Goal: Information Seeking & Learning: Check status

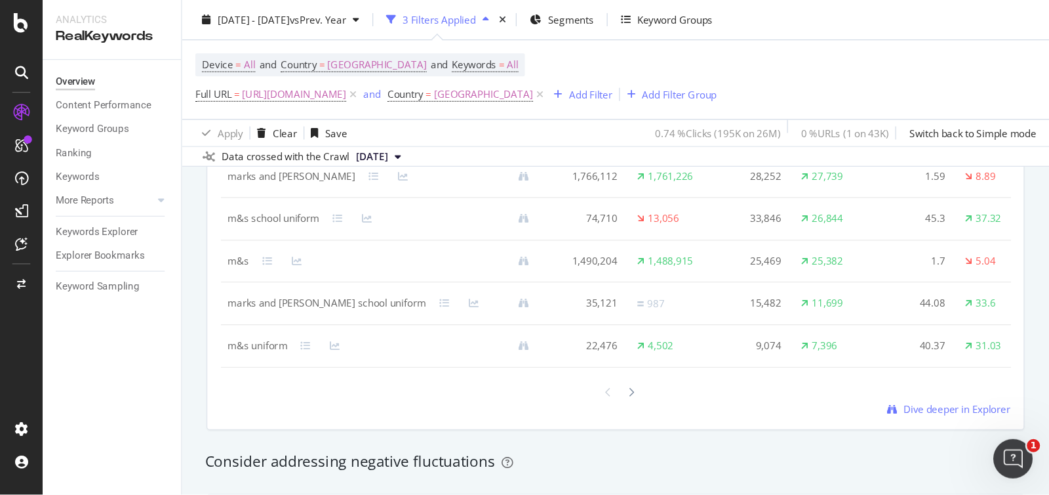
scroll to position [1301, 0]
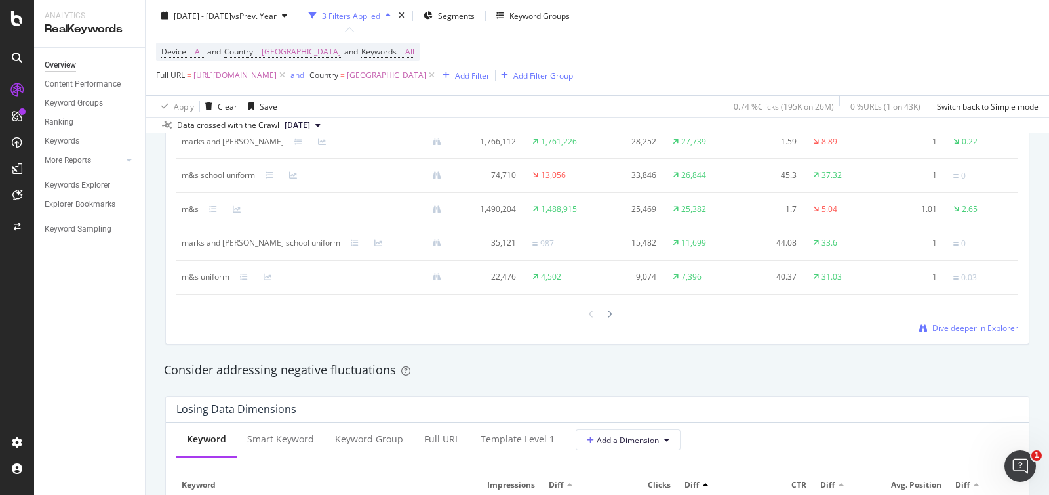
drag, startPoint x: 809, startPoint y: 0, endPoint x: 113, endPoint y: 331, distance: 769.8
click at [112, 331] on div "Overview Content Performance Keyword Groups Ranking Keywords More Reports Count…" at bounding box center [89, 271] width 111 height 447
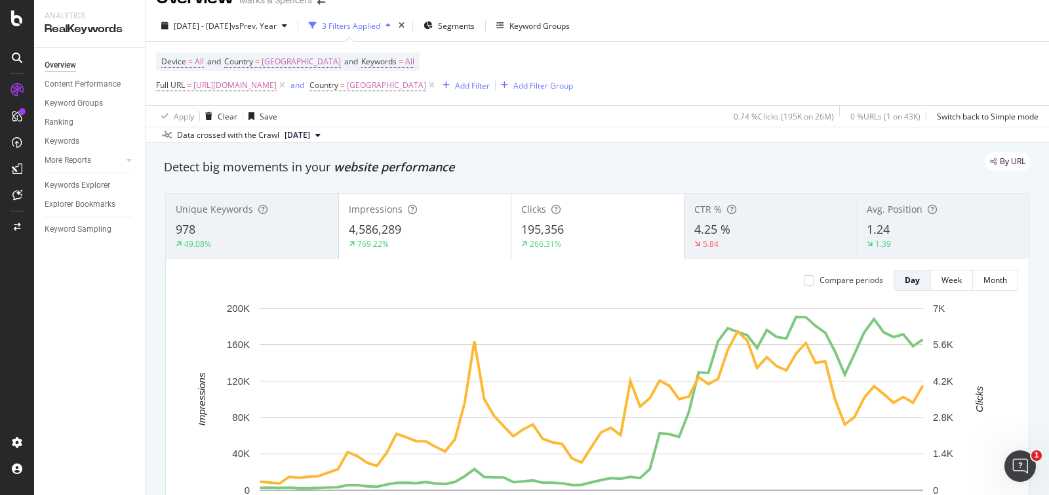
scroll to position [0, 0]
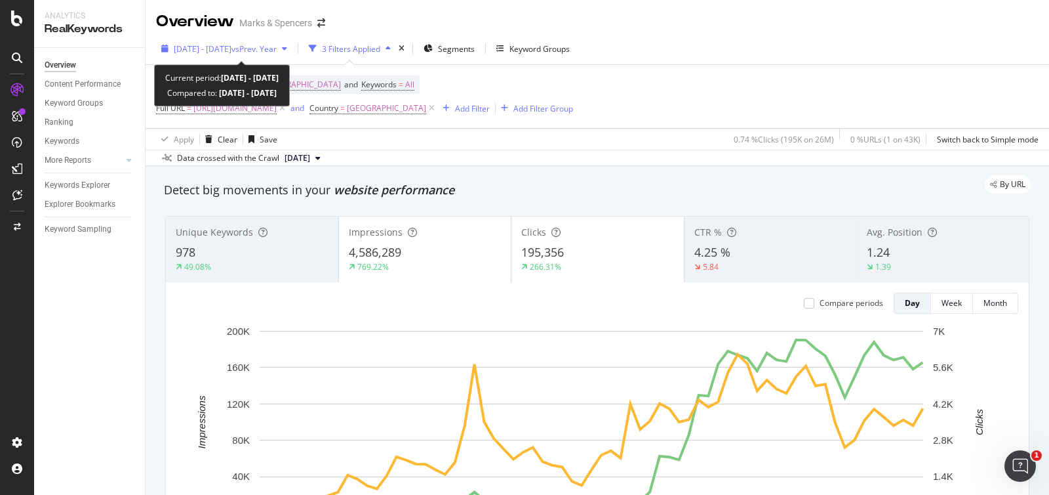
click at [171, 49] on div "button" at bounding box center [165, 49] width 18 height 8
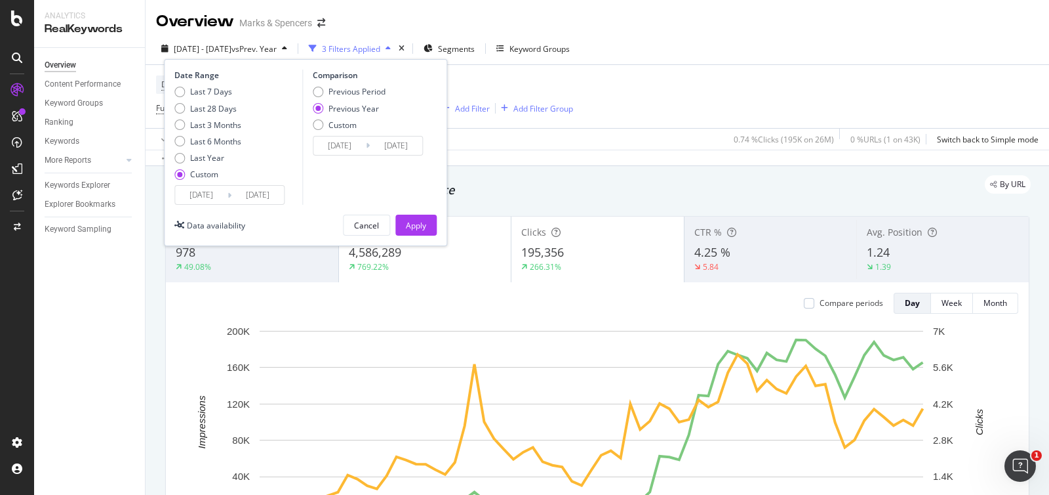
click at [210, 197] on input "[DATE]" at bounding box center [201, 195] width 52 height 18
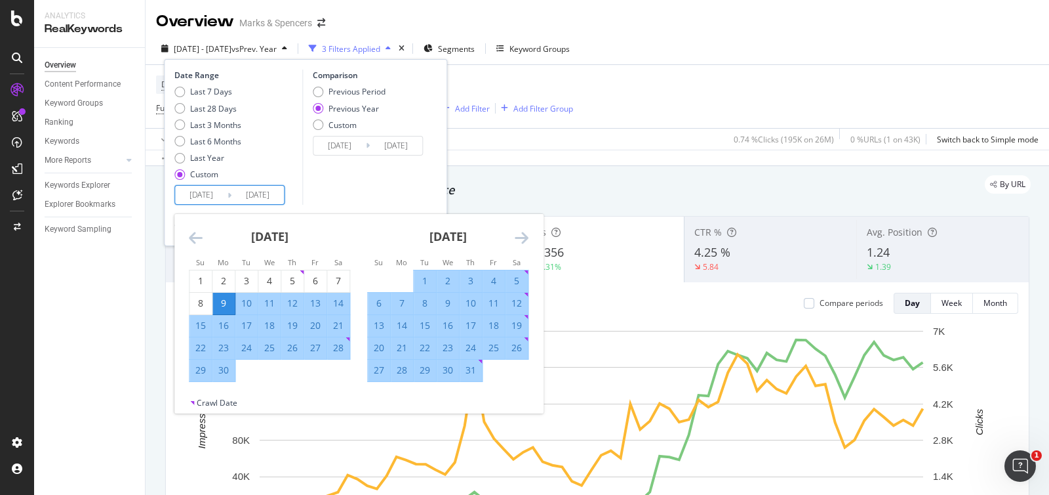
click at [523, 241] on icon "Move forward to switch to the next month." at bounding box center [522, 238] width 14 height 16
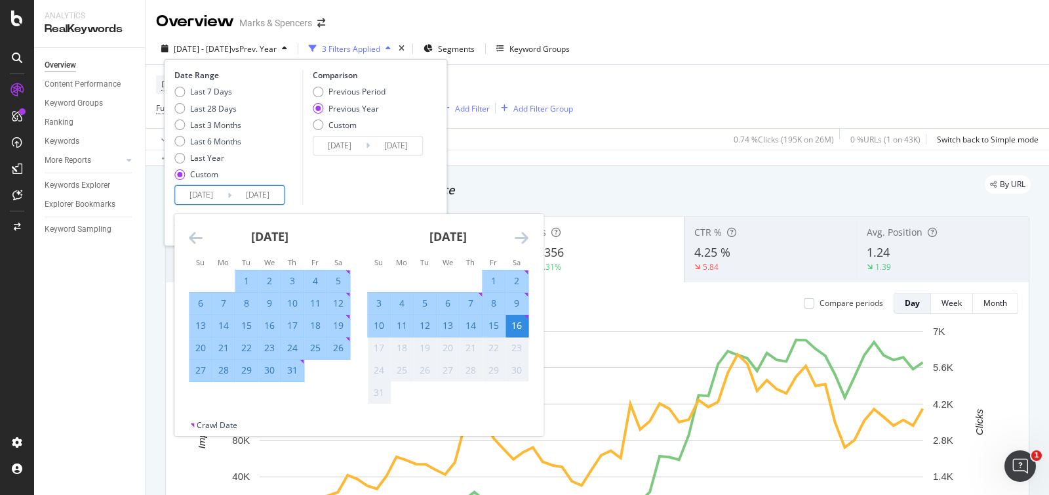
click at [202, 350] on div "20" at bounding box center [201, 347] width 22 height 13
type input "[DATE]"
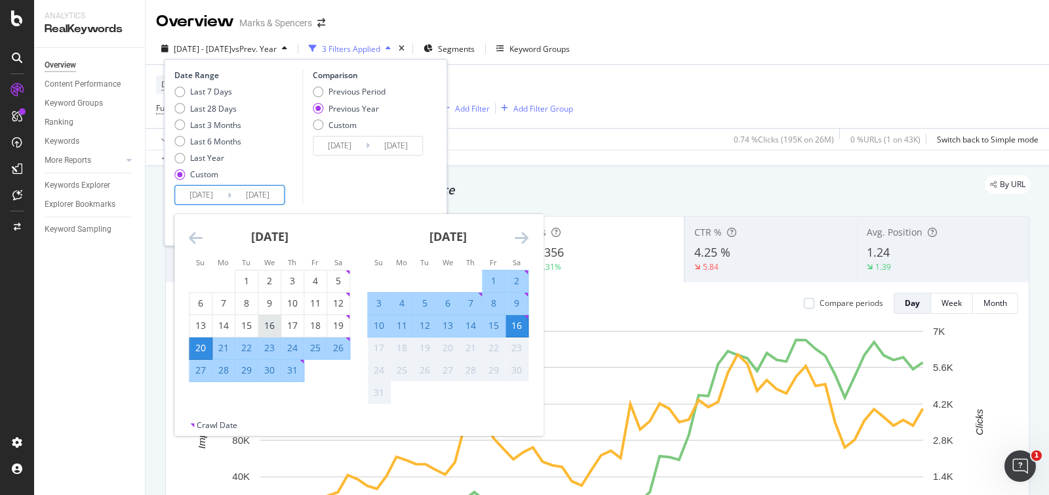
click at [268, 331] on div "16" at bounding box center [269, 325] width 22 height 13
type input "[DATE]"
click at [268, 331] on div "16" at bounding box center [269, 325] width 22 height 13
type input "[DATE]"
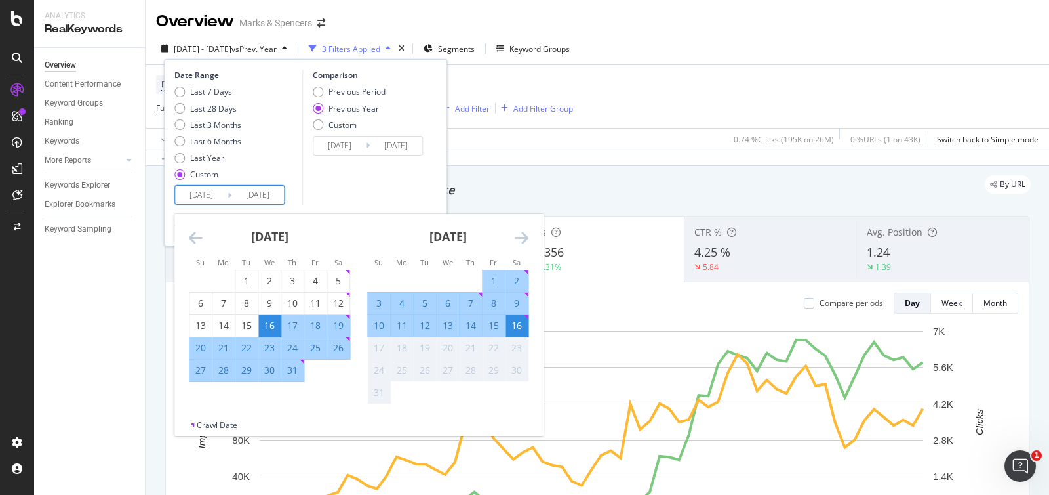
type input "[DATE]"
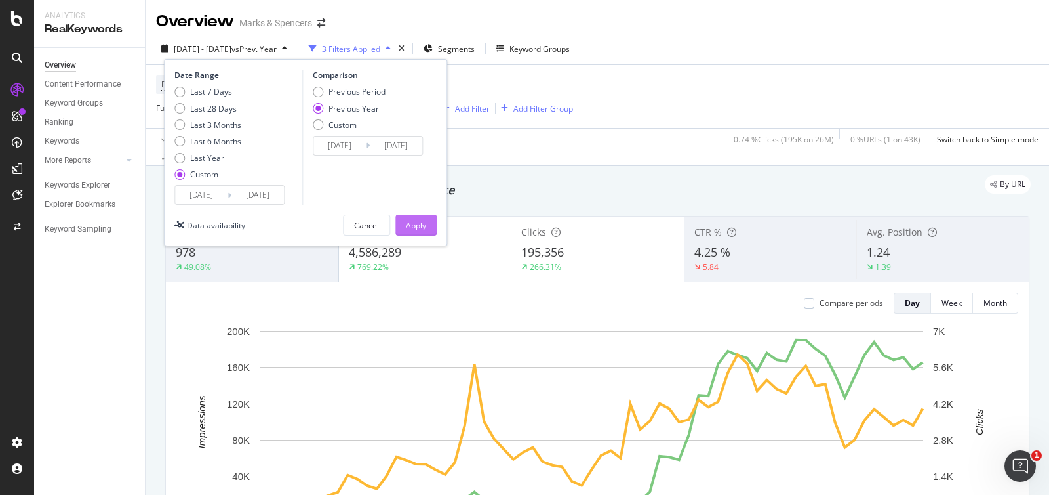
click at [428, 227] on button "Apply" at bounding box center [415, 224] width 41 height 21
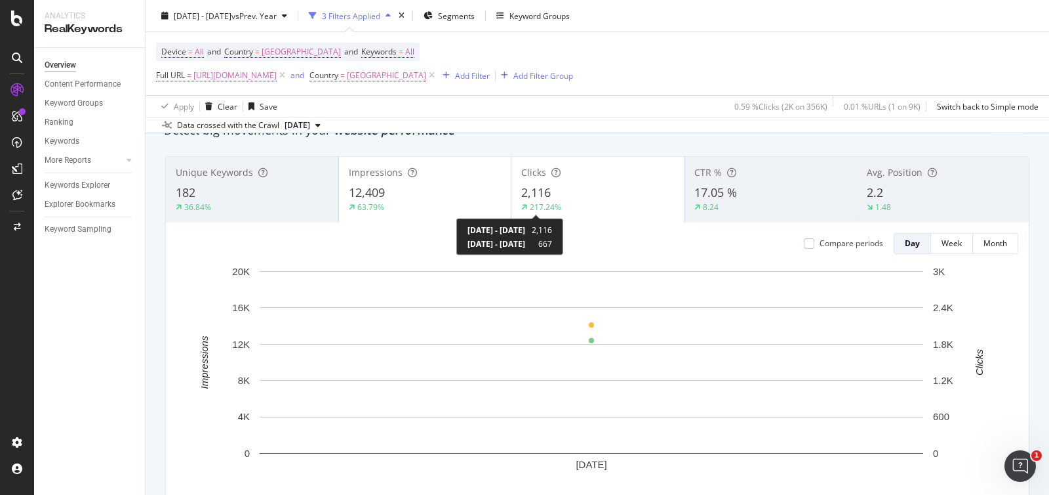
scroll to position [81, 0]
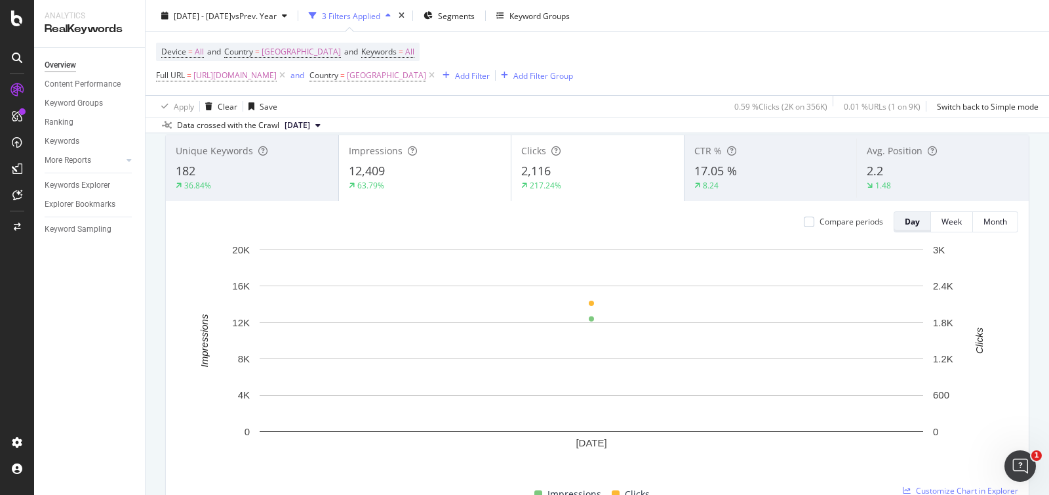
click at [839, 221] on div "Day" at bounding box center [912, 221] width 15 height 11
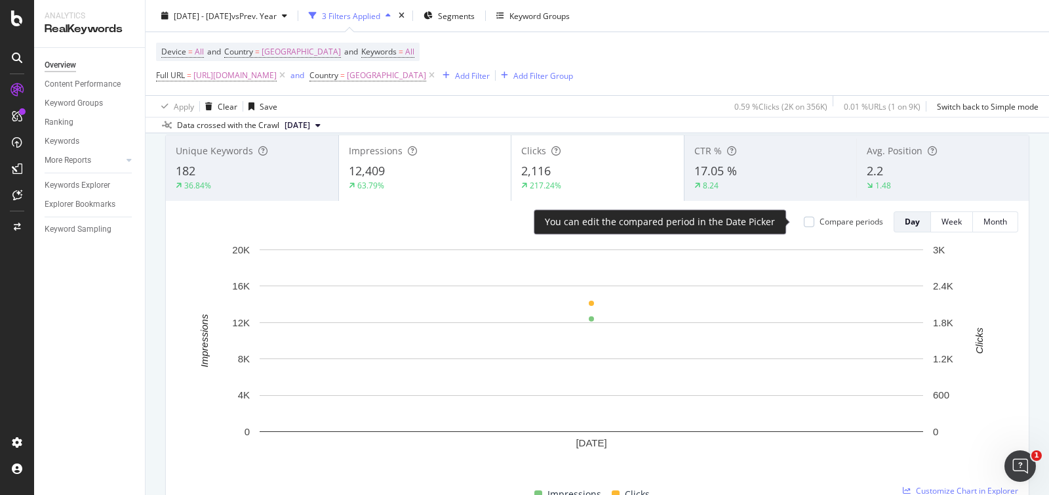
click at [804, 219] on div "Compare periods" at bounding box center [843, 221] width 79 height 11
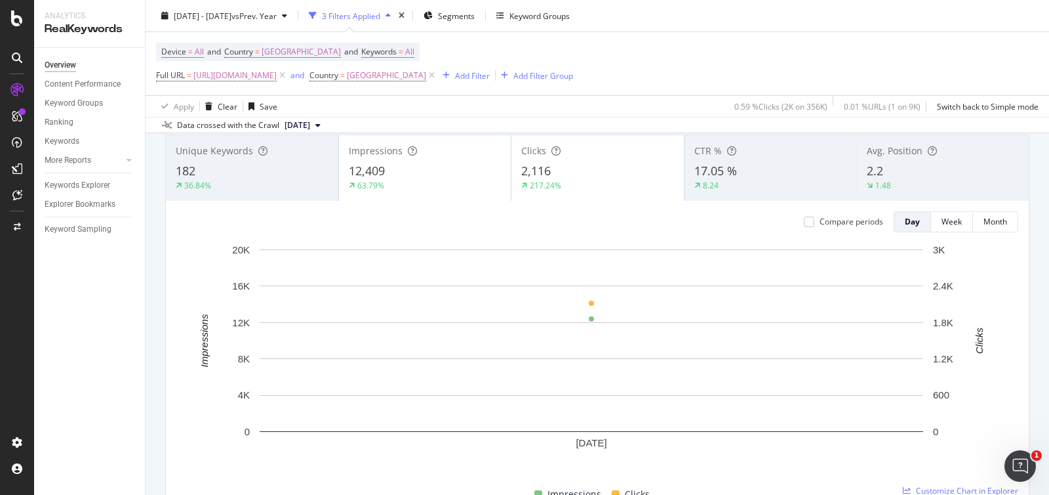
click at [458, 172] on div "12,409" at bounding box center [425, 171] width 153 height 17
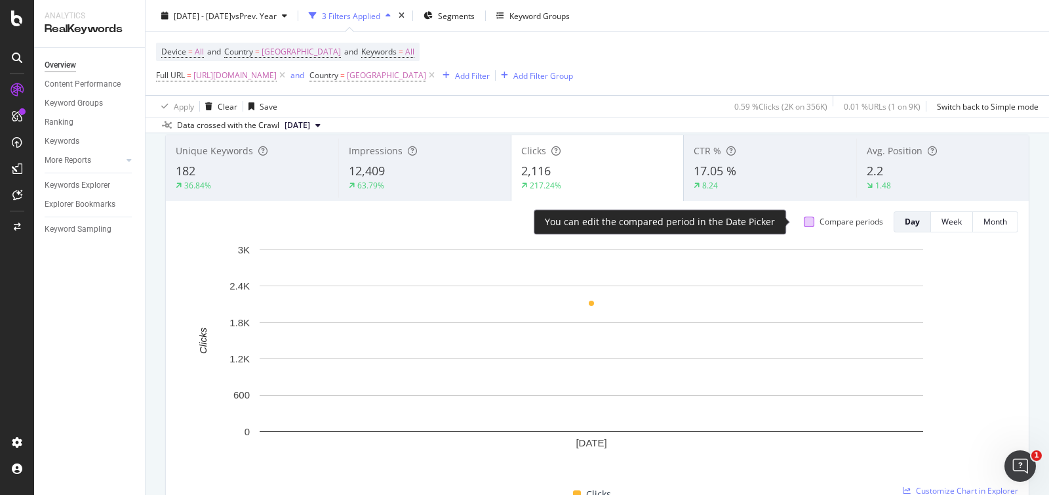
click at [804, 222] on div at bounding box center [809, 221] width 10 height 10
click at [807, 222] on icon at bounding box center [810, 221] width 6 height 7
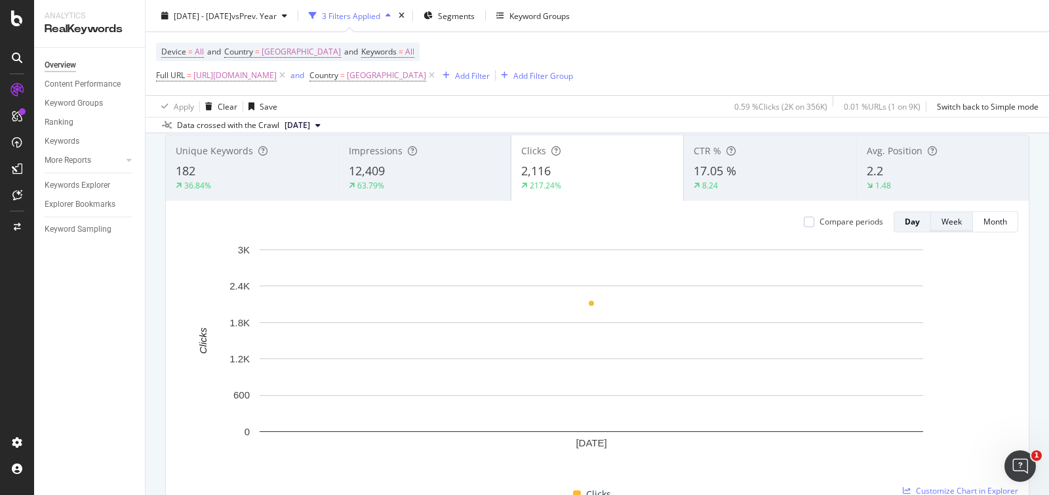
click at [839, 226] on button "Week" at bounding box center [952, 221] width 42 height 21
click at [839, 222] on div "Day" at bounding box center [911, 221] width 14 height 11
click at [839, 226] on div "Day" at bounding box center [912, 221] width 15 height 11
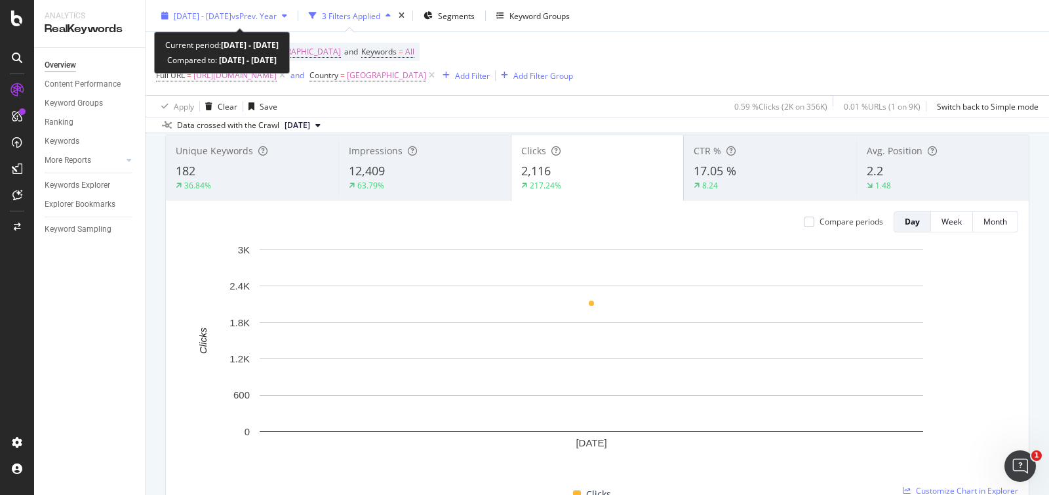
click at [177, 12] on span "[DATE] - [DATE]" at bounding box center [203, 15] width 58 height 11
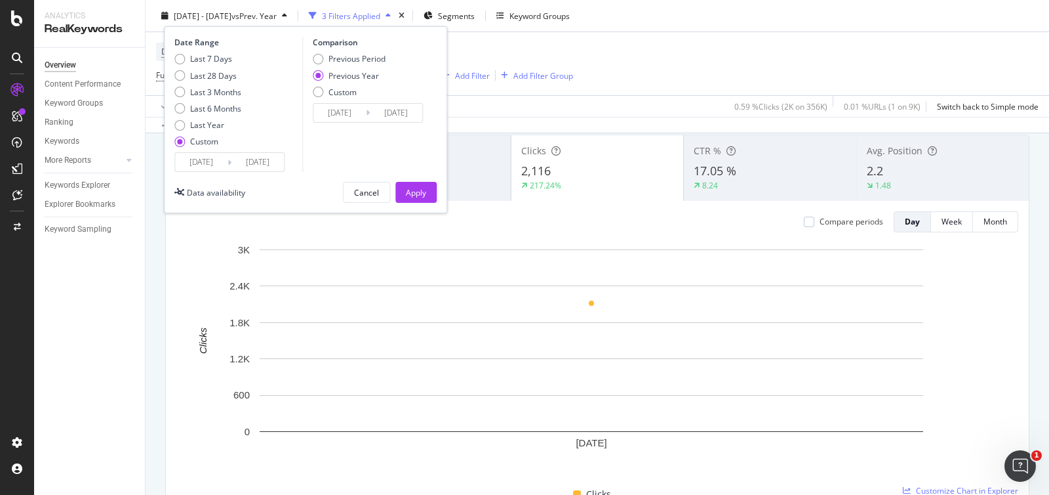
click at [200, 159] on input "[DATE]" at bounding box center [201, 162] width 52 height 18
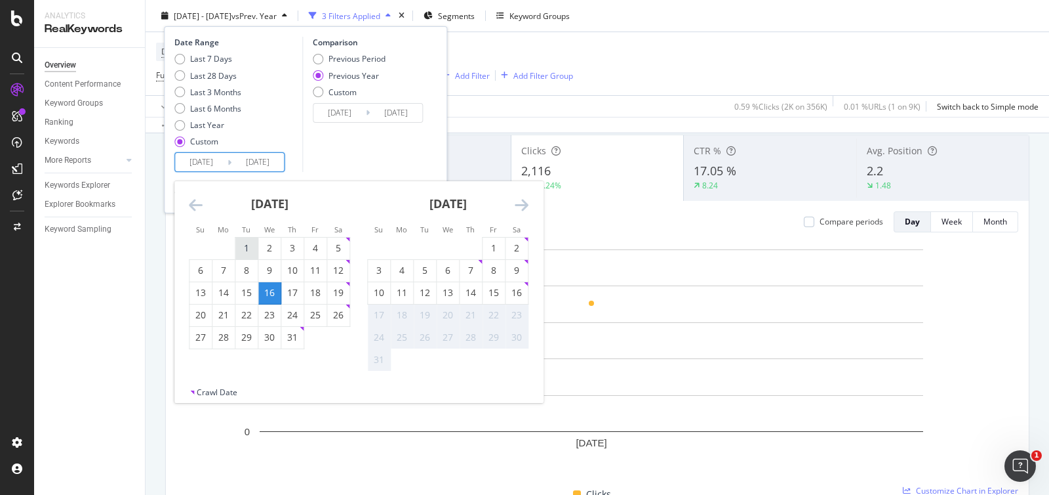
click at [243, 244] on div "1" at bounding box center [246, 247] width 22 height 13
type input "[DATE]"
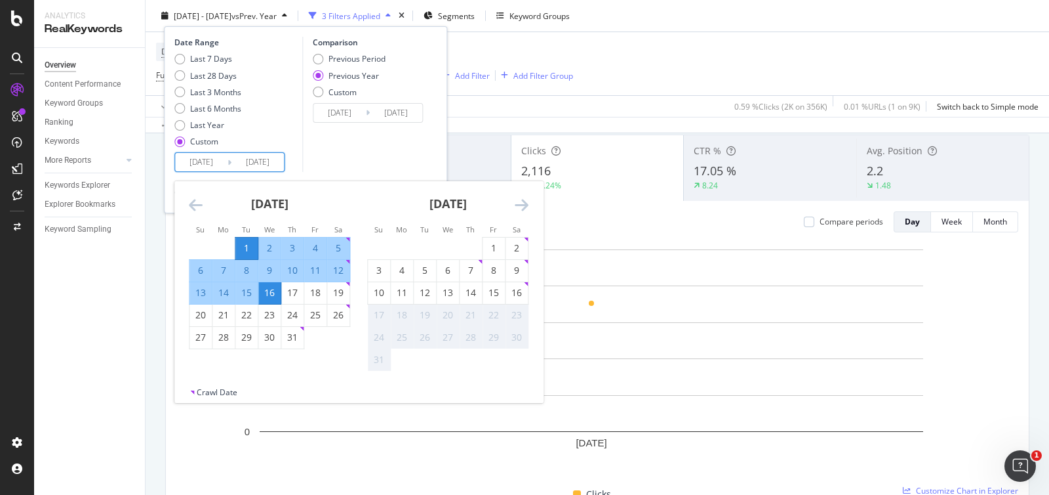
click at [268, 291] on div "16" at bounding box center [269, 292] width 22 height 13
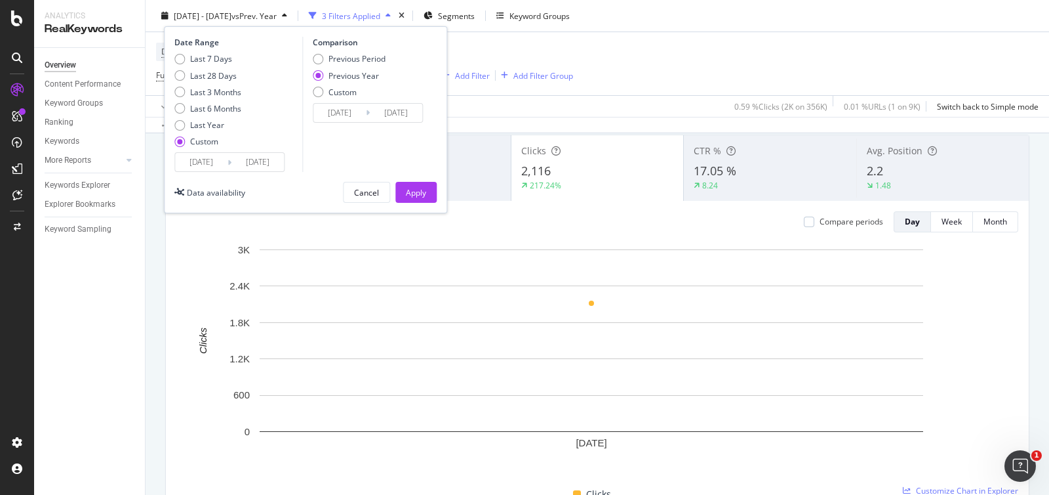
click at [230, 164] on icon at bounding box center [230, 161] width 4 height 12
click at [222, 159] on input "[DATE]" at bounding box center [201, 162] width 52 height 18
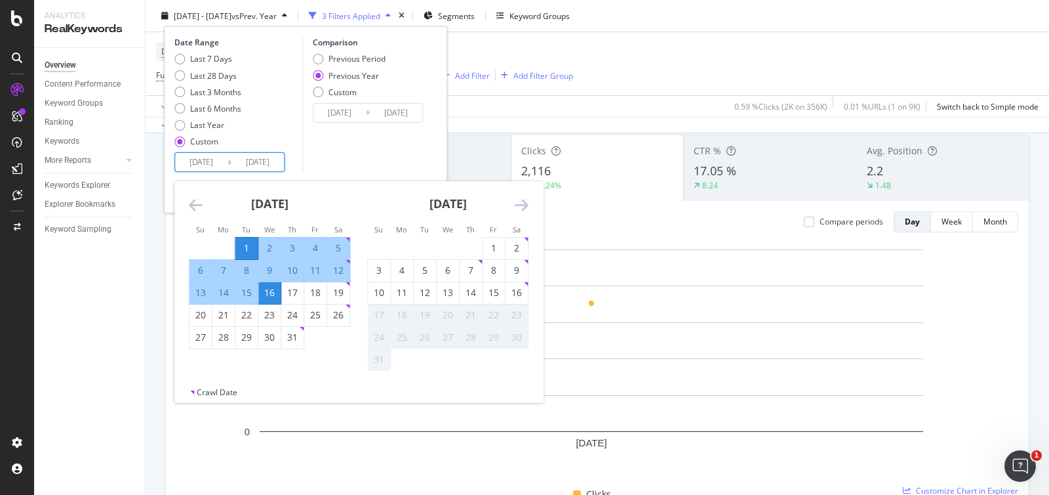
click at [276, 286] on div "16" at bounding box center [269, 292] width 22 height 13
type input "[DATE]"
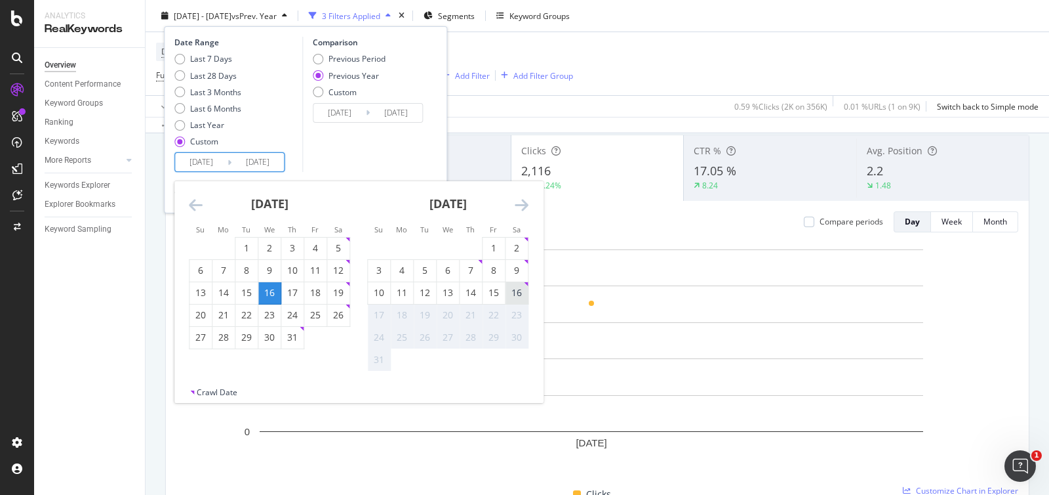
click at [517, 298] on div "16" at bounding box center [517, 292] width 22 height 13
type input "[DATE]"
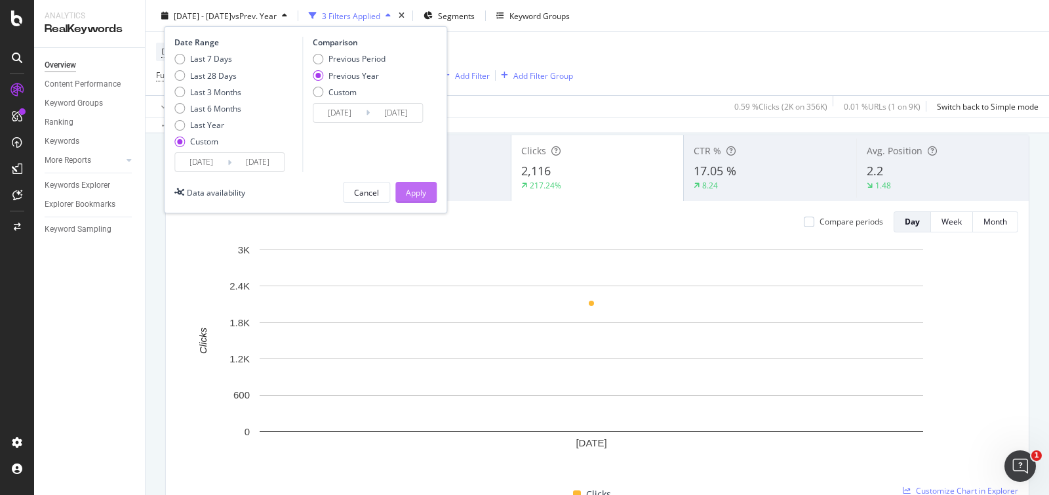
click at [428, 191] on button "Apply" at bounding box center [415, 192] width 41 height 21
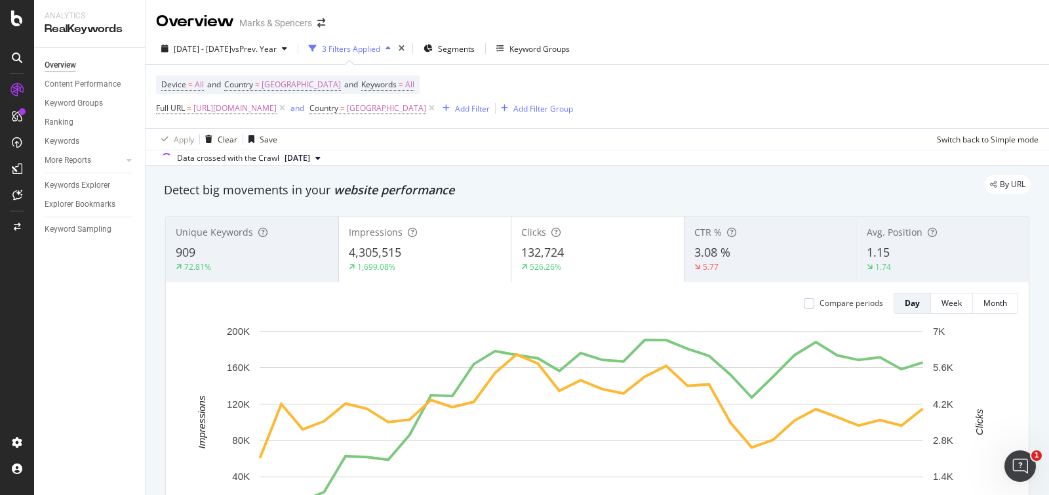
click at [418, 254] on div "4,305,515" at bounding box center [425, 252] width 153 height 17
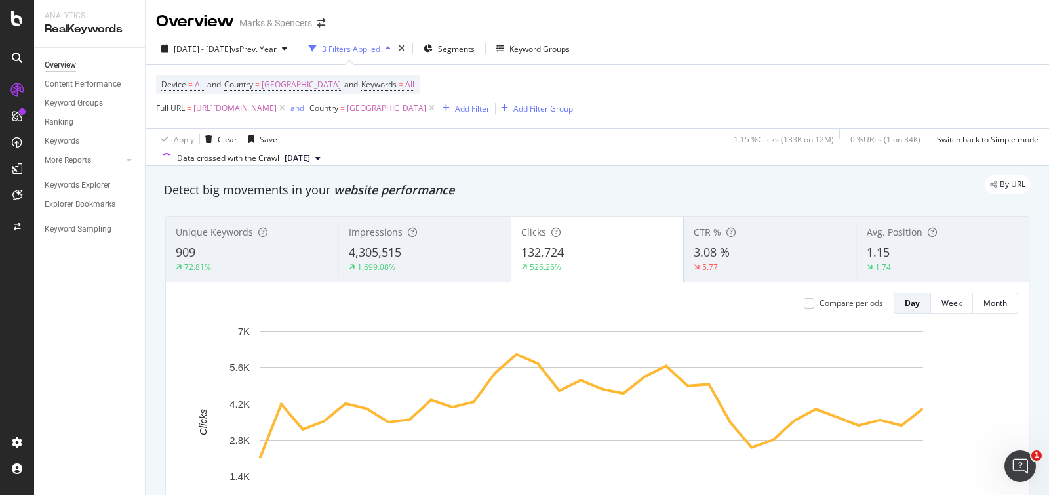
scroll to position [81, 0]
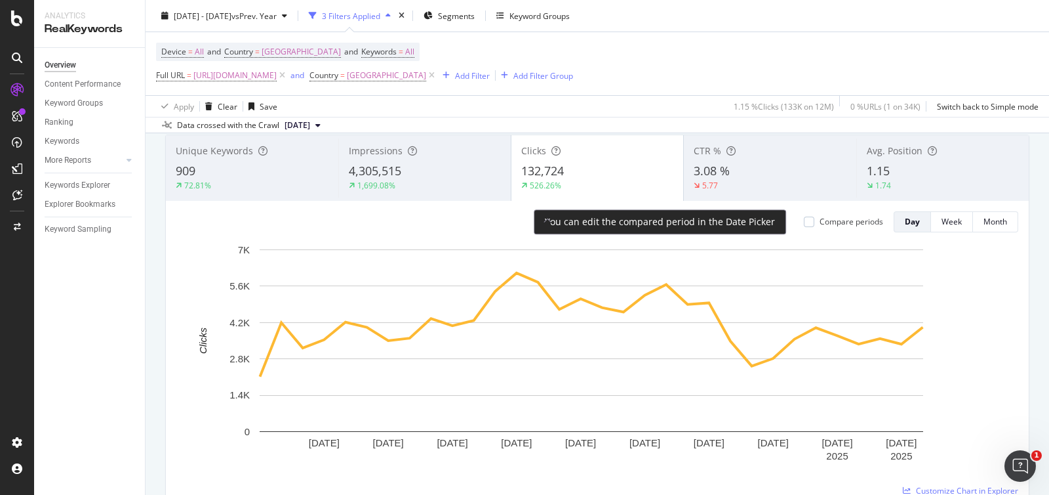
click at [804, 221] on div at bounding box center [809, 221] width 10 height 10
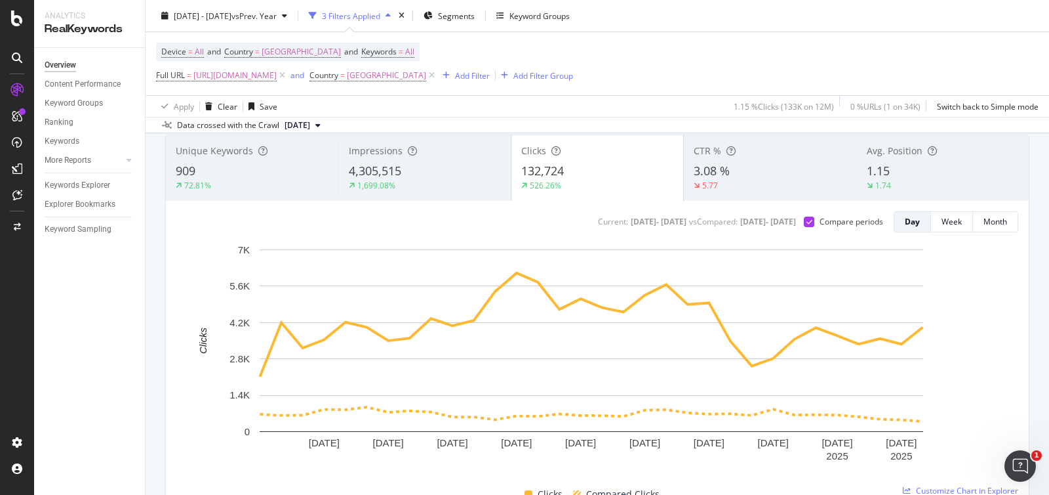
scroll to position [0, 0]
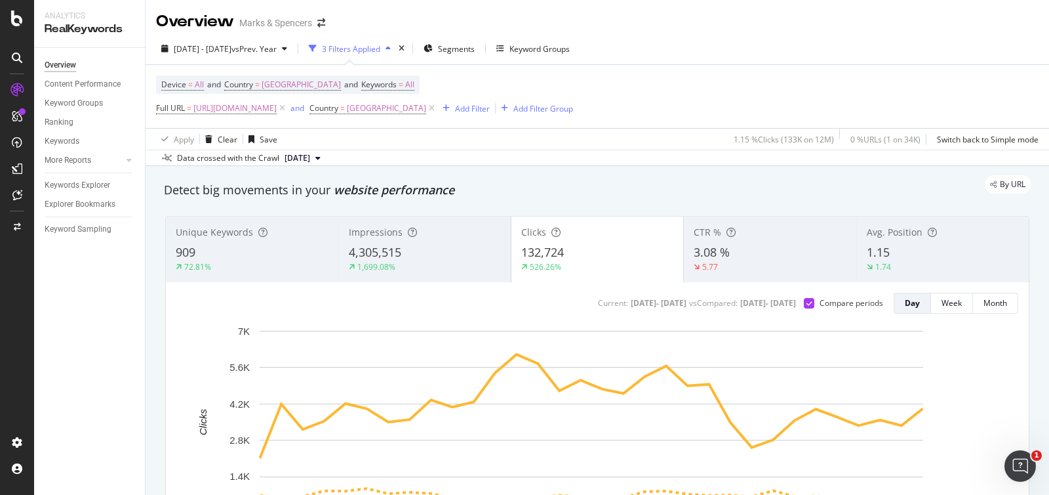
click at [449, 238] on div "Impressions" at bounding box center [425, 232] width 152 height 13
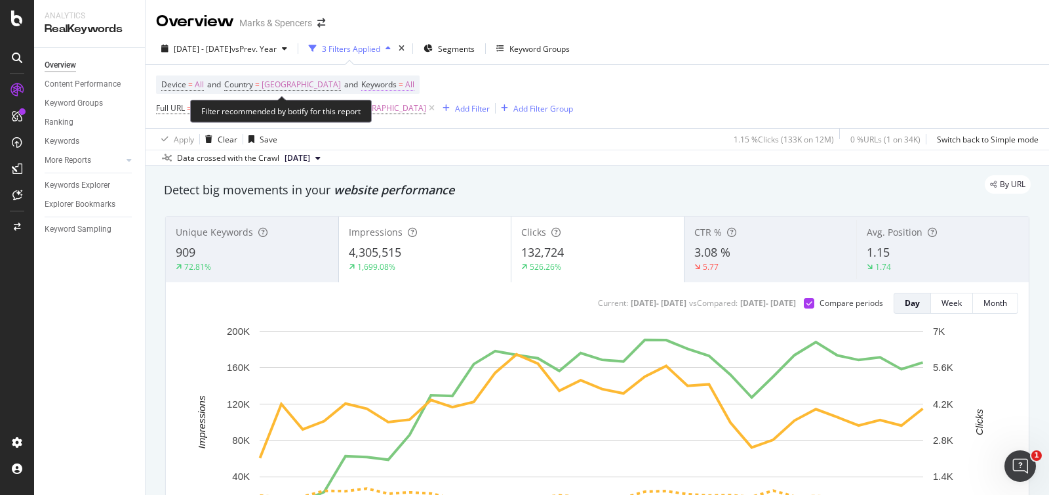
click at [405, 87] on span "All" at bounding box center [409, 84] width 9 height 18
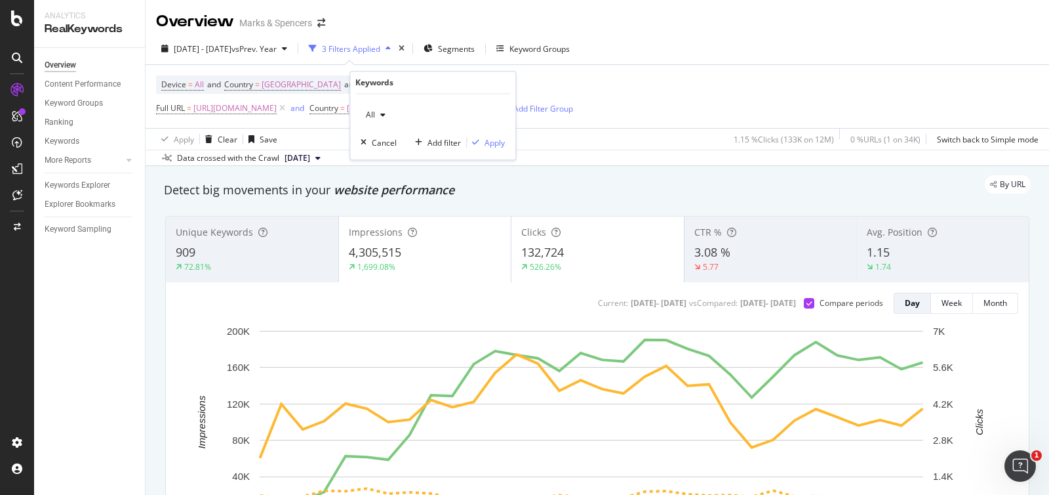
click at [379, 116] on div "button" at bounding box center [383, 115] width 16 height 8
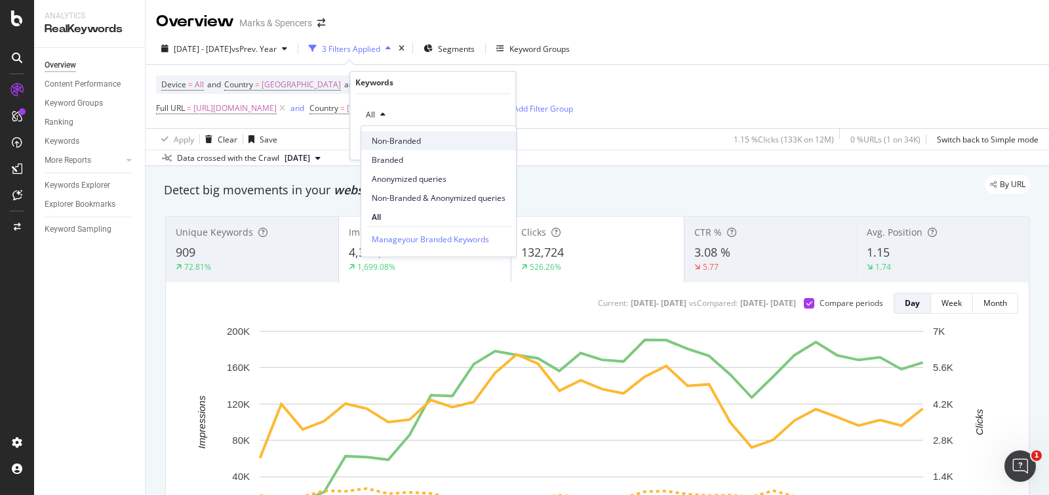
click at [399, 140] on span "Non-Branded" at bounding box center [439, 140] width 134 height 12
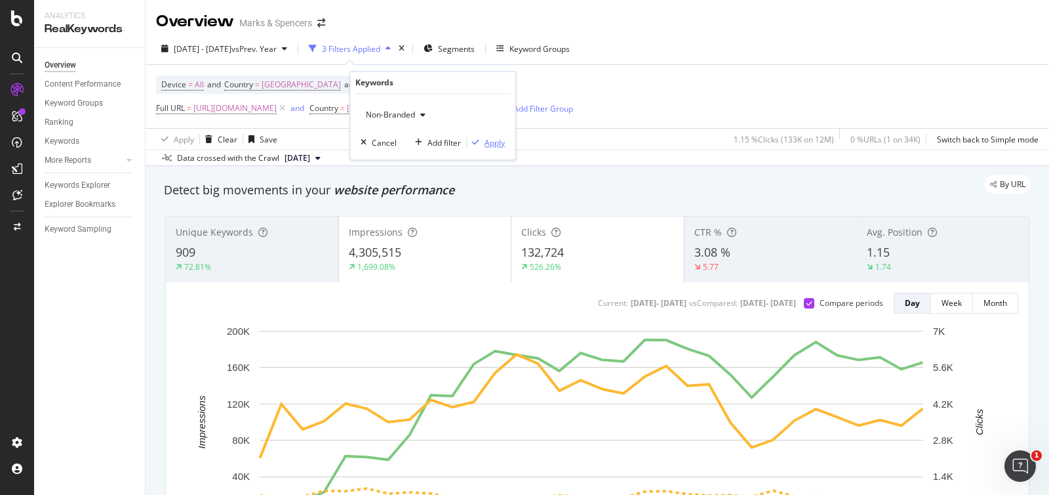
click at [500, 138] on div "Apply" at bounding box center [495, 142] width 20 height 11
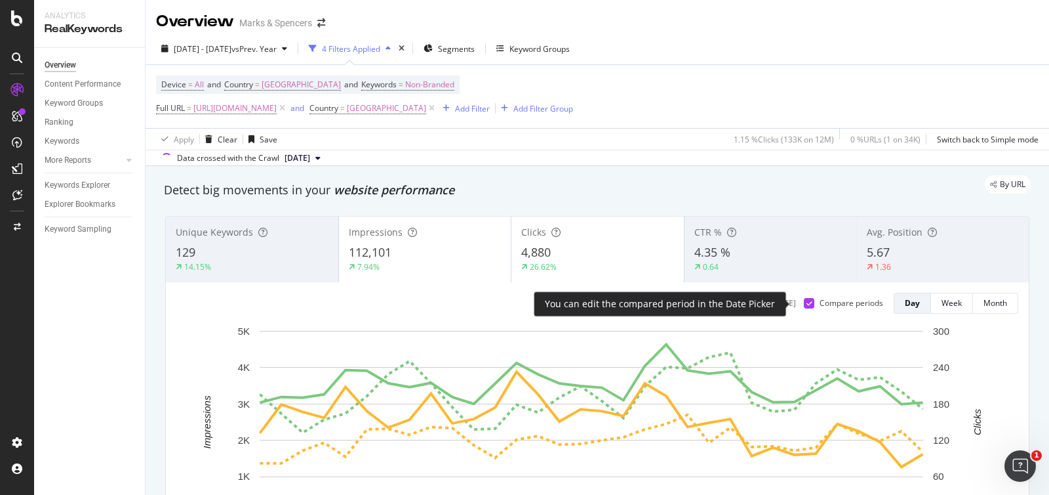
click at [807, 302] on icon at bounding box center [810, 303] width 6 height 7
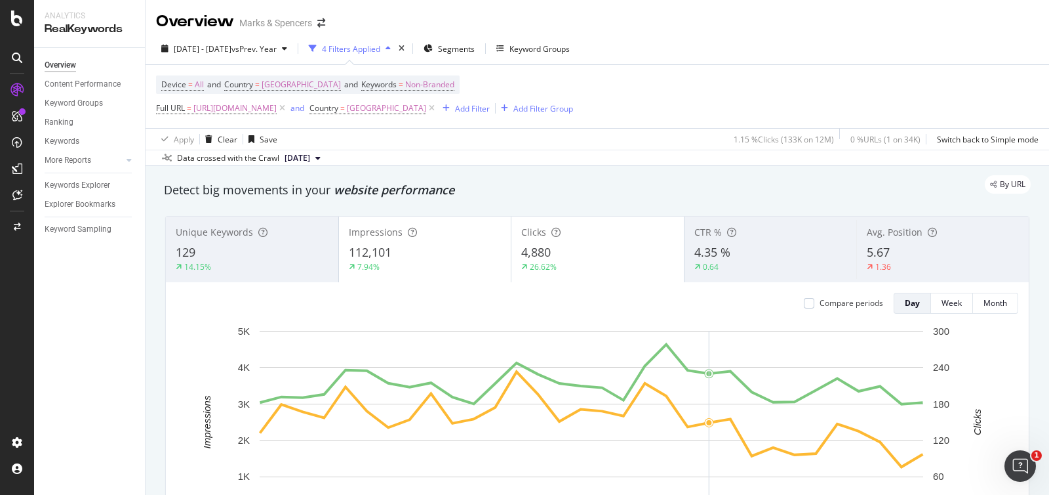
scroll to position [81, 0]
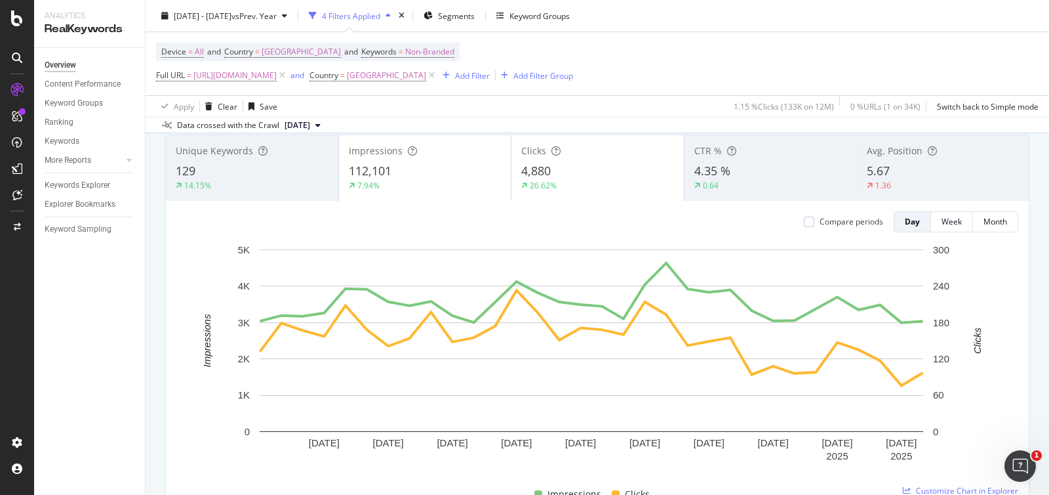
click at [454, 152] on div "Impressions" at bounding box center [425, 150] width 153 height 13
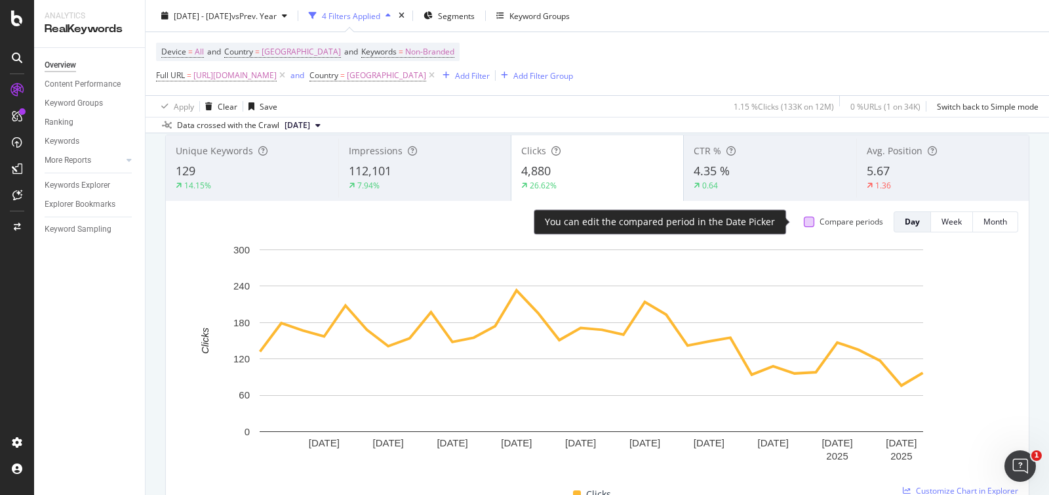
click at [804, 224] on div at bounding box center [809, 221] width 10 height 10
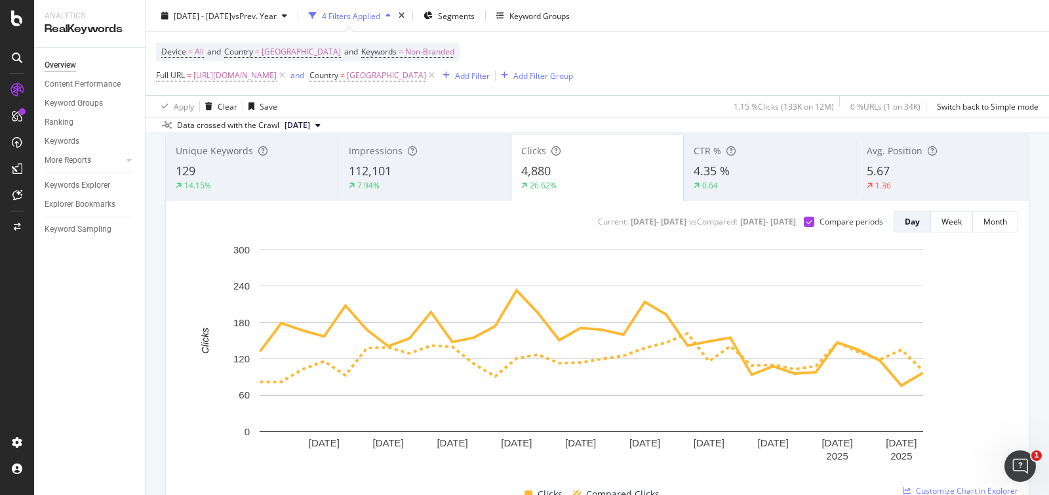
click at [413, 193] on div "Impressions 112,101 7.94%" at bounding box center [424, 167] width 172 height 59
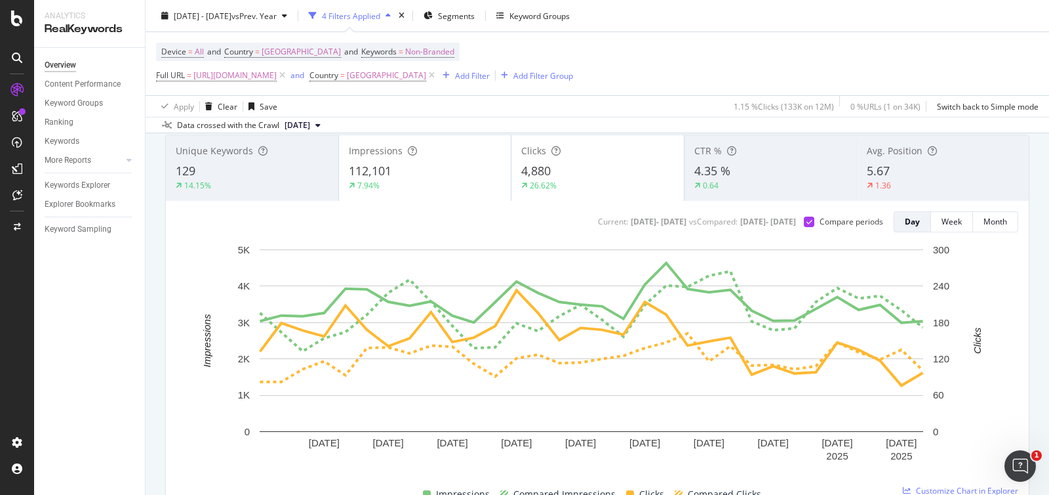
click at [590, 178] on div "4,880" at bounding box center [597, 171] width 153 height 17
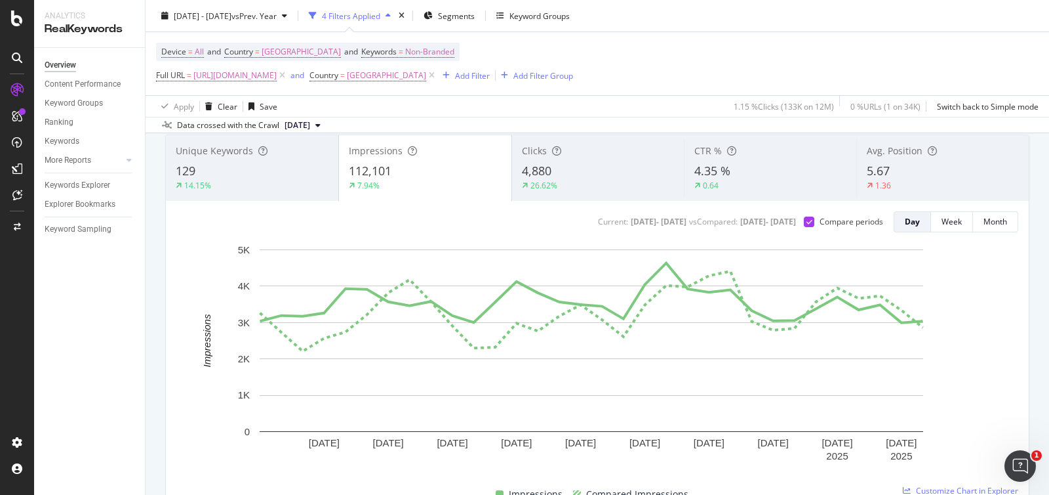
click at [632, 175] on div "4,880" at bounding box center [598, 171] width 153 height 17
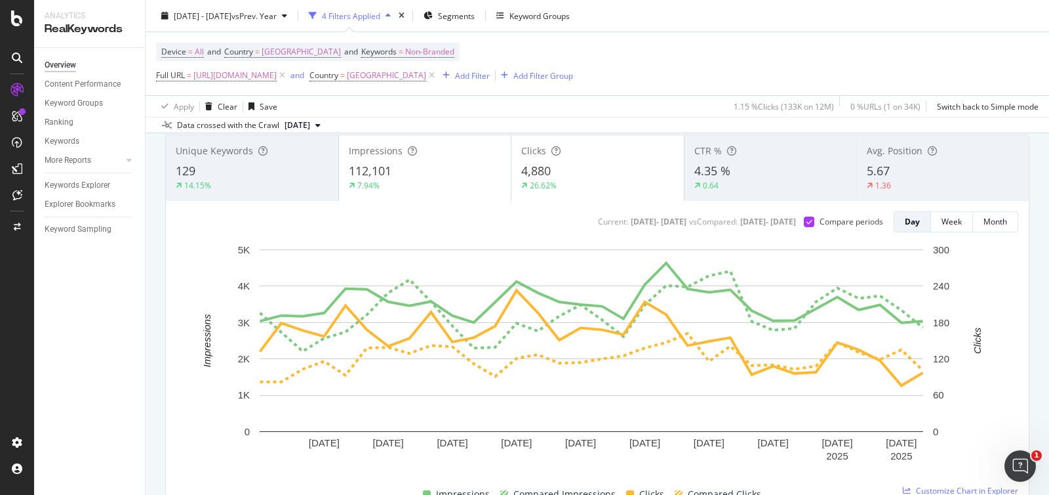
click at [616, 183] on div "26.62%" at bounding box center [597, 186] width 153 height 12
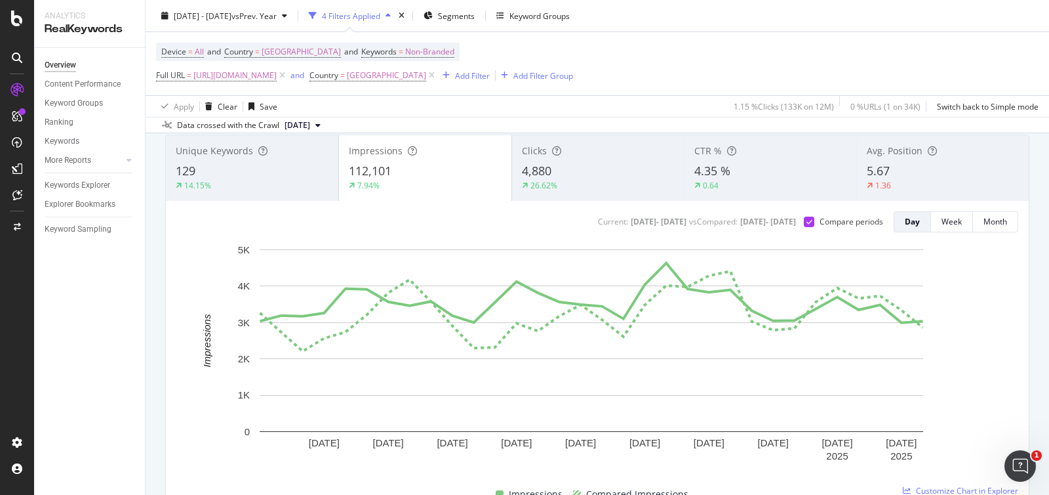
click at [592, 174] on div "4,880" at bounding box center [598, 171] width 153 height 17
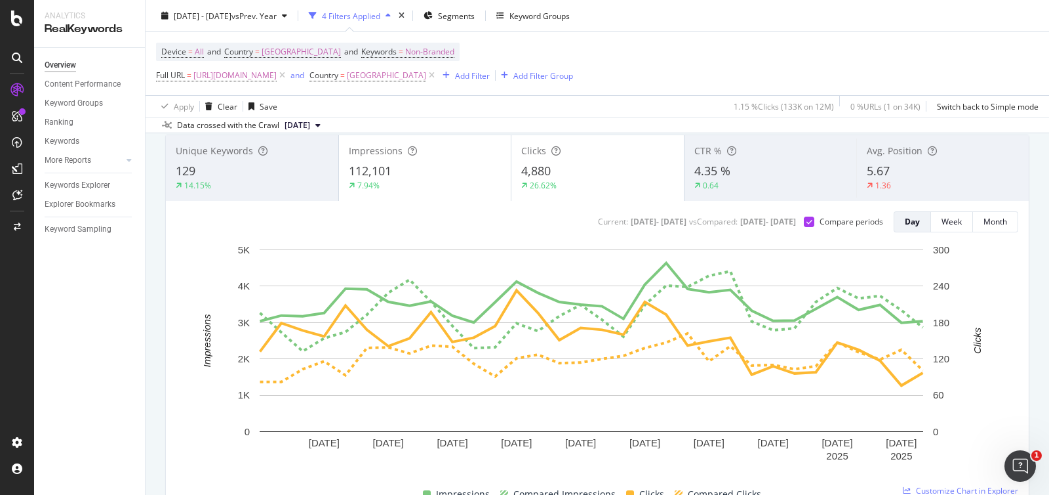
click at [439, 175] on div "112,101" at bounding box center [425, 171] width 153 height 17
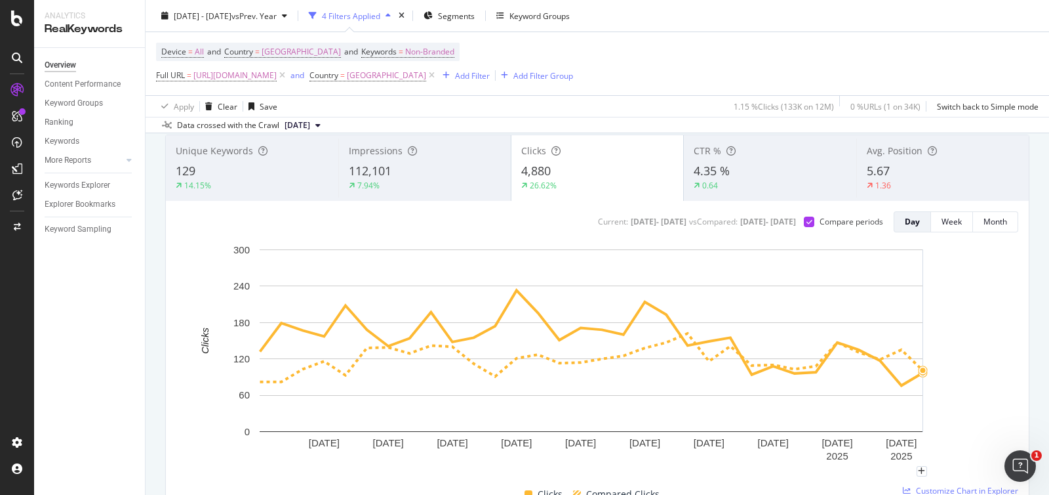
click at [839, 273] on rect "A chart." at bounding box center [591, 357] width 830 height 228
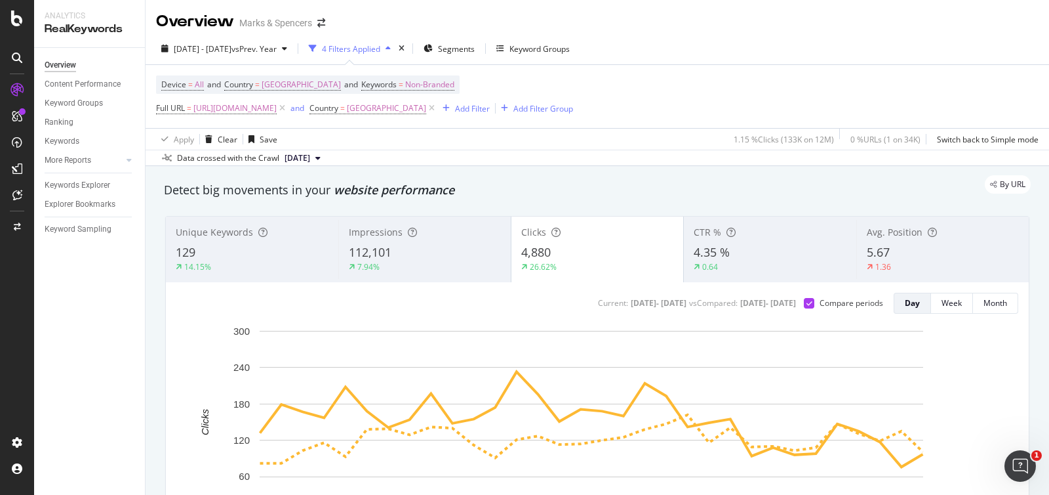
click at [446, 254] on div "112,101" at bounding box center [425, 252] width 152 height 17
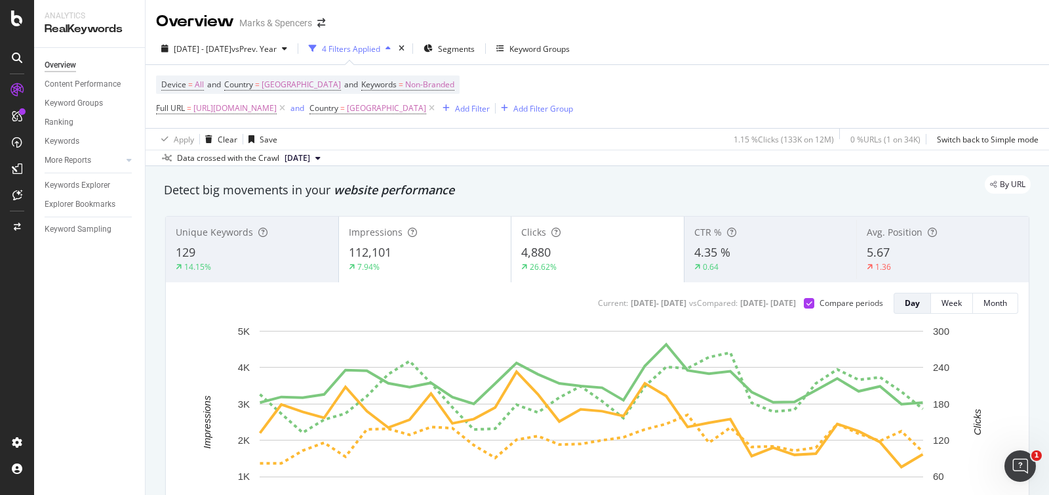
click at [573, 253] on div "4,880" at bounding box center [597, 252] width 153 height 17
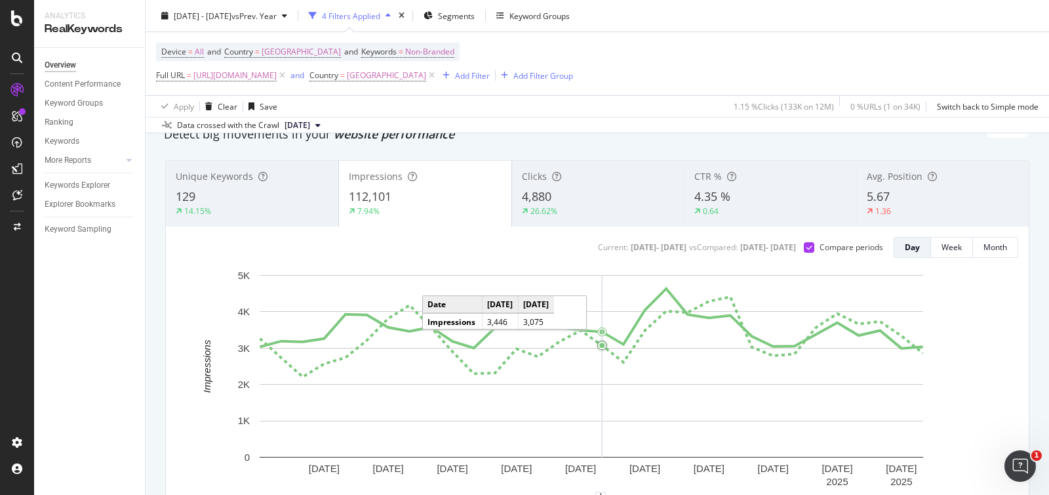
scroll to position [81, 0]
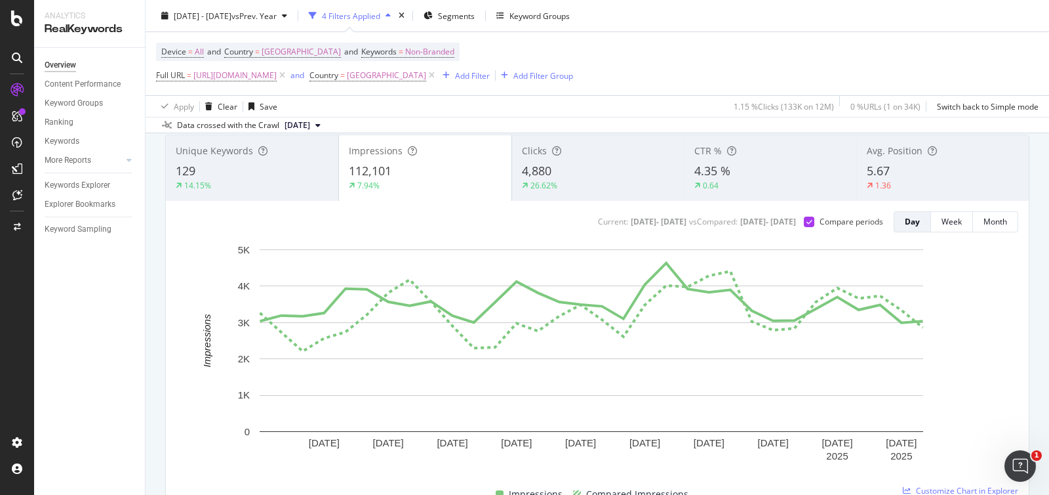
click at [575, 167] on div "4,880" at bounding box center [598, 171] width 153 height 17
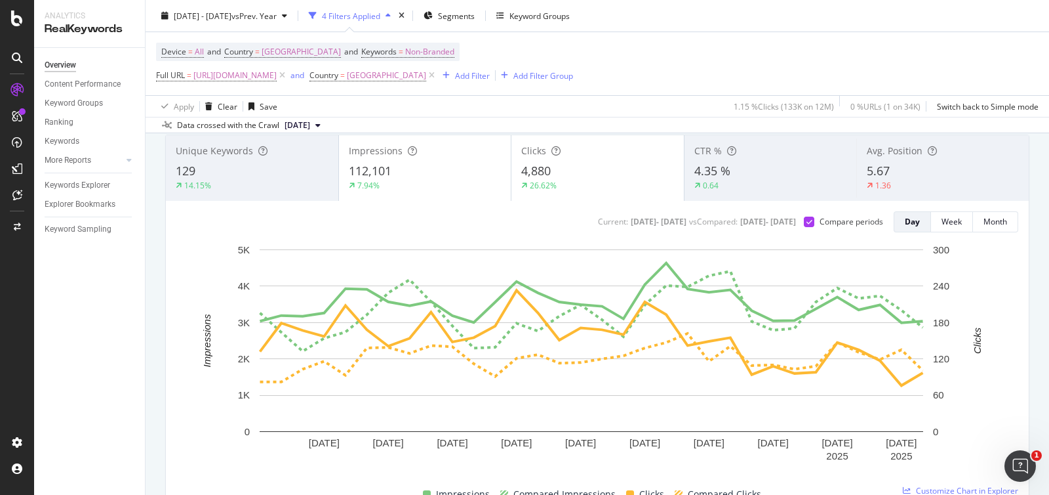
click at [456, 176] on div "112,101" at bounding box center [425, 171] width 153 height 17
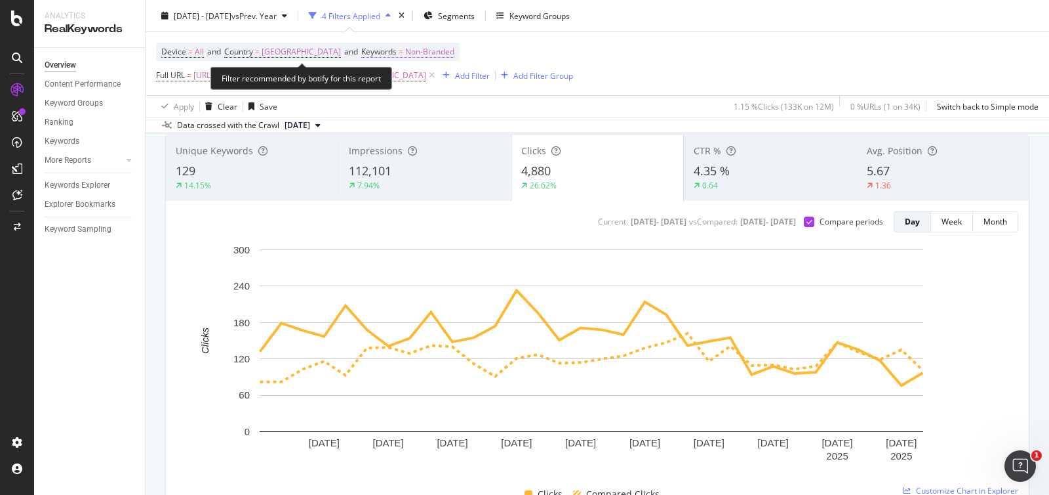
click at [426, 50] on span "Non-Branded" at bounding box center [429, 52] width 49 height 18
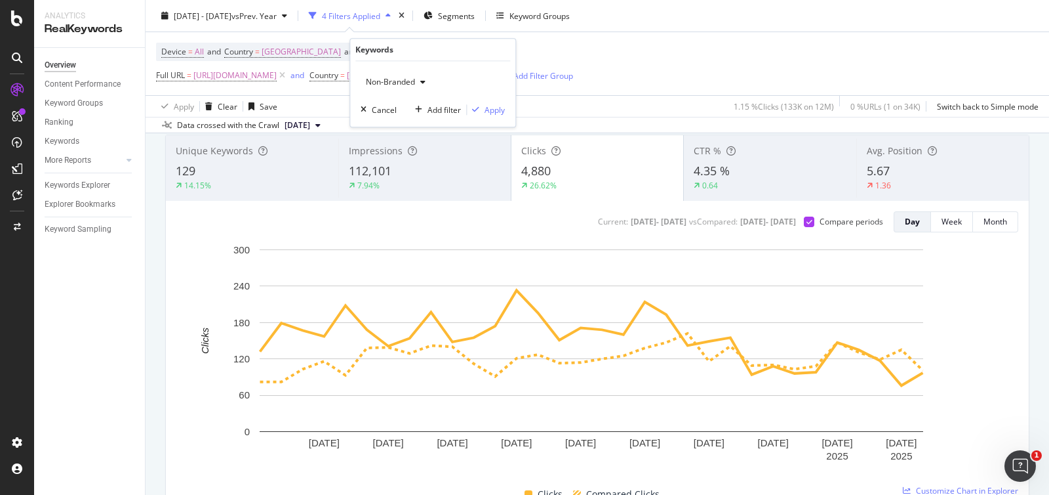
click at [415, 75] on div "Non-Branded" at bounding box center [396, 82] width 70 height 20
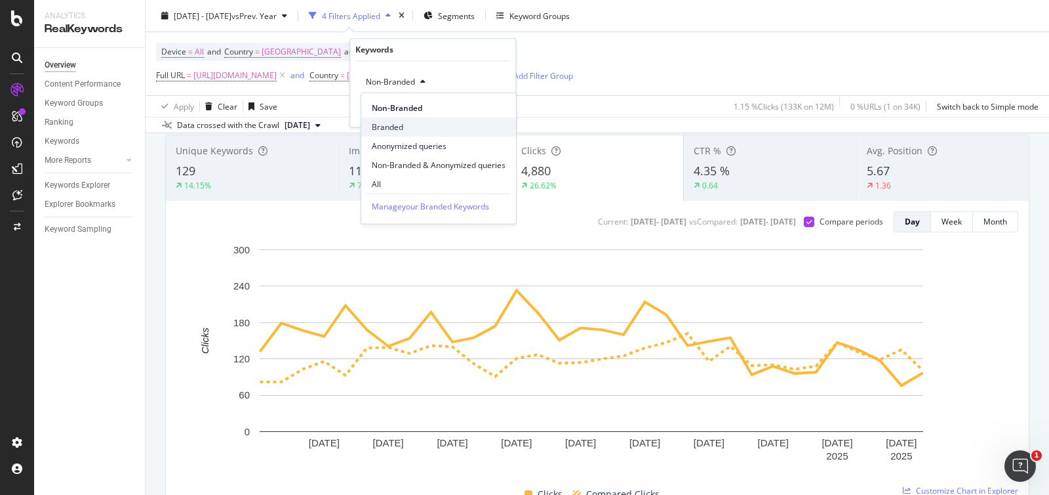
click at [417, 121] on span "Branded" at bounding box center [439, 127] width 134 height 12
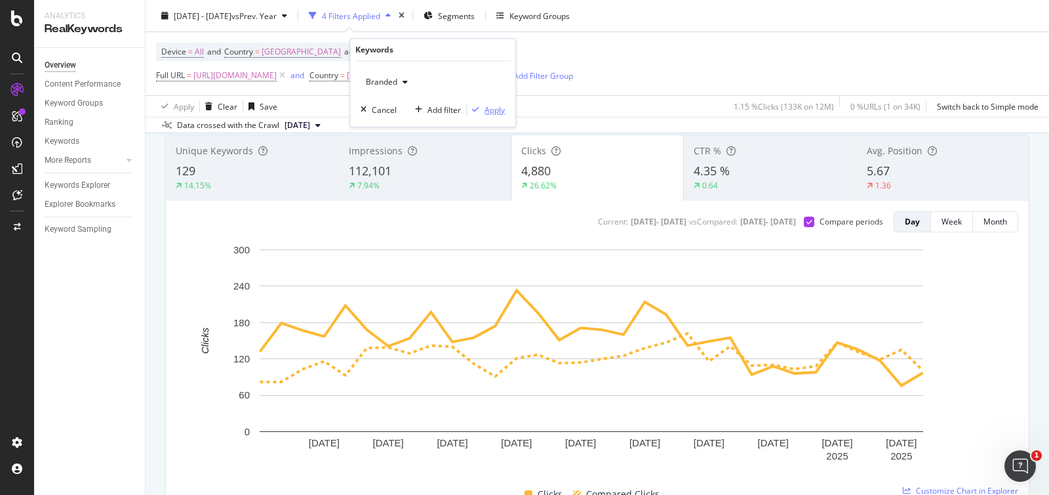
click at [496, 108] on div "Apply" at bounding box center [495, 109] width 20 height 11
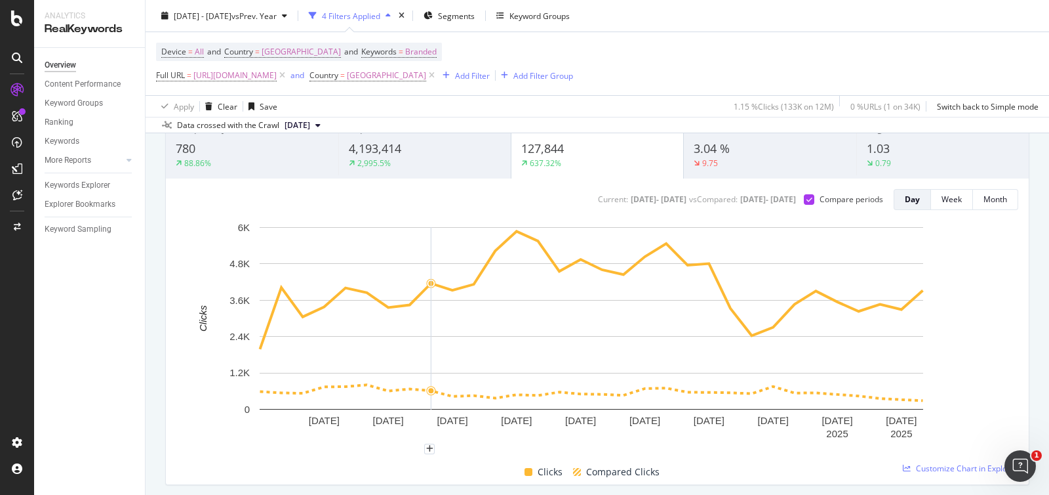
scroll to position [81, 0]
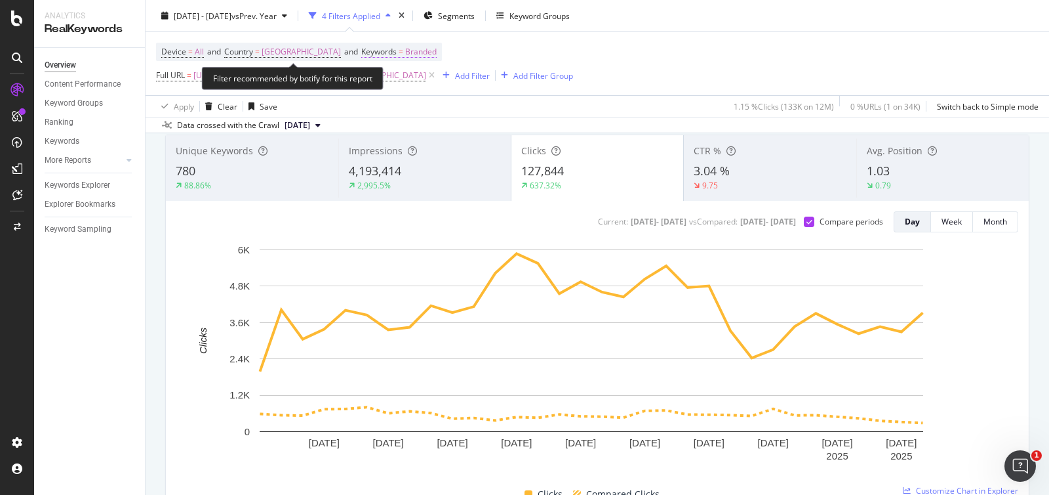
click at [419, 56] on span "Branded" at bounding box center [420, 52] width 31 height 18
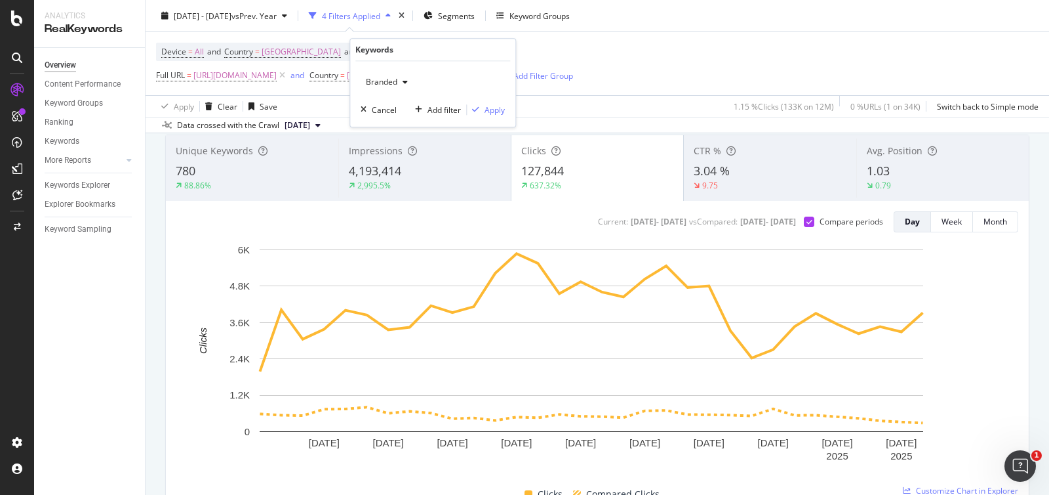
click at [396, 82] on span "Branded" at bounding box center [379, 81] width 37 height 11
click at [407, 176] on div "All" at bounding box center [438, 183] width 155 height 19
click at [493, 110] on div "Apply" at bounding box center [495, 109] width 20 height 11
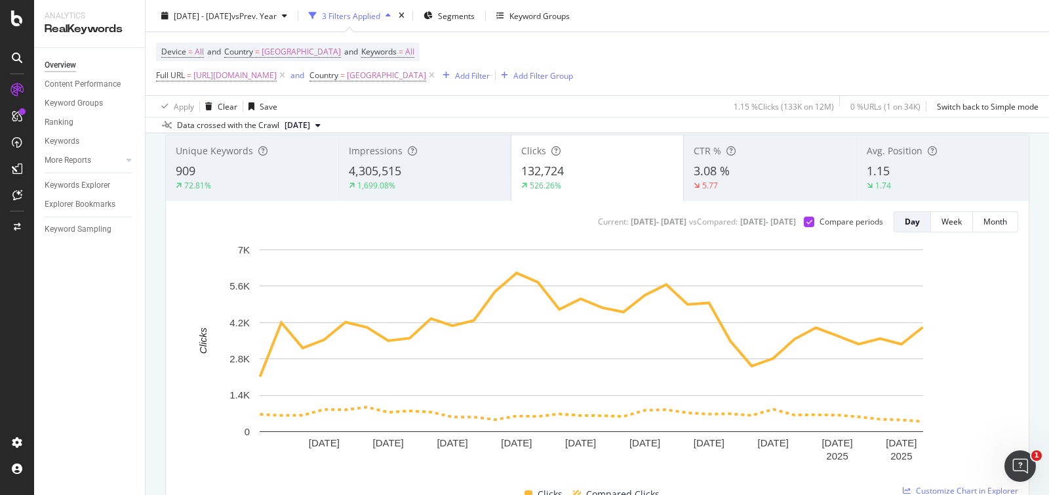
click at [467, 192] on div "Impressions 4,305,515 1,699.08%" at bounding box center [424, 167] width 172 height 59
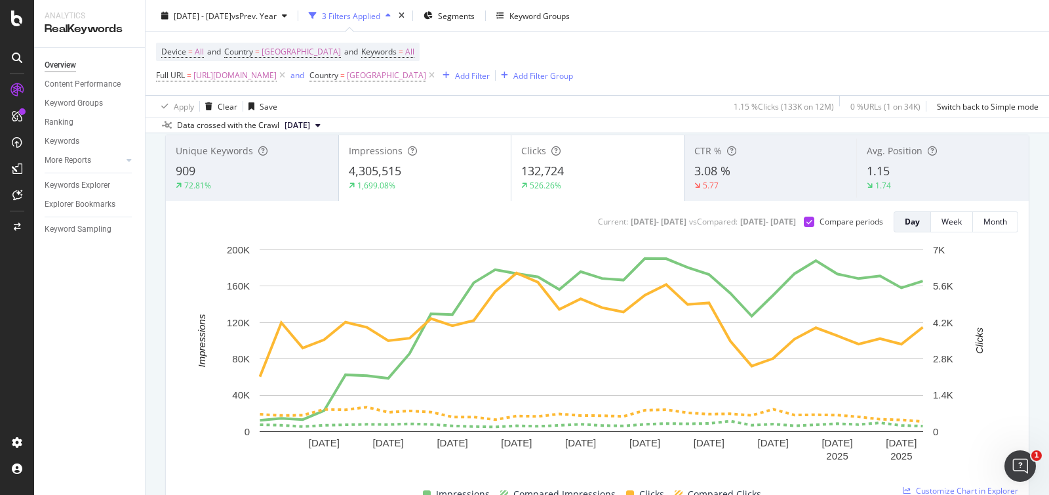
click at [595, 174] on div "132,724" at bounding box center [597, 171] width 153 height 17
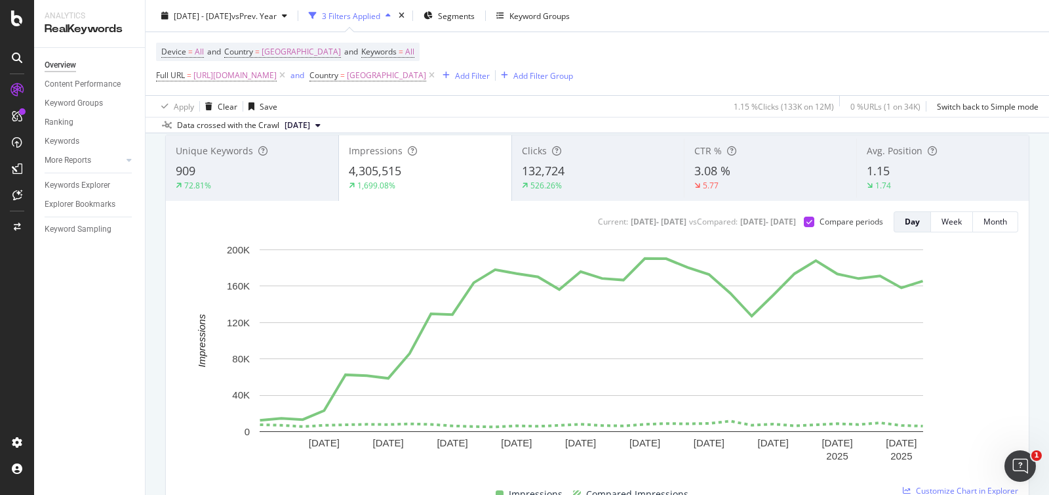
click at [580, 178] on div "132,724" at bounding box center [598, 171] width 153 height 17
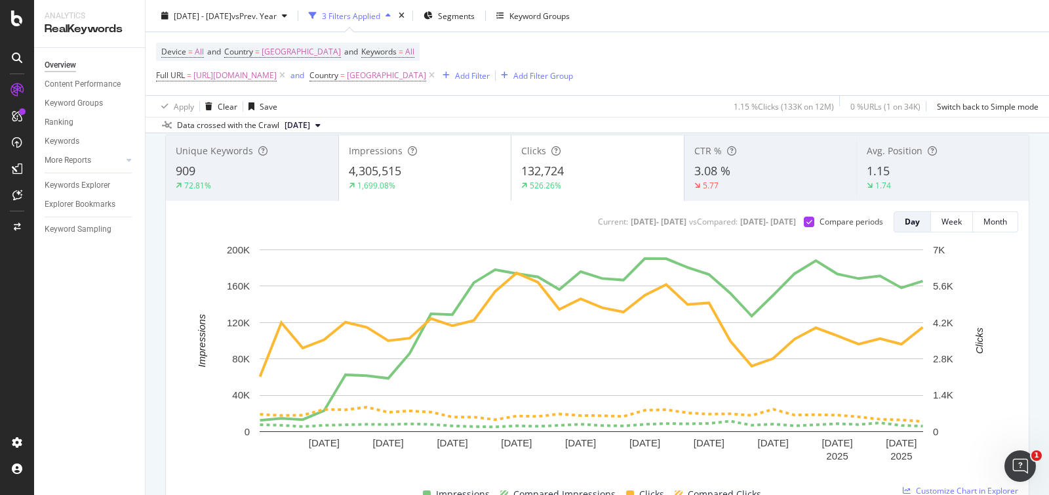
click at [456, 171] on div "4,305,515" at bounding box center [425, 171] width 153 height 17
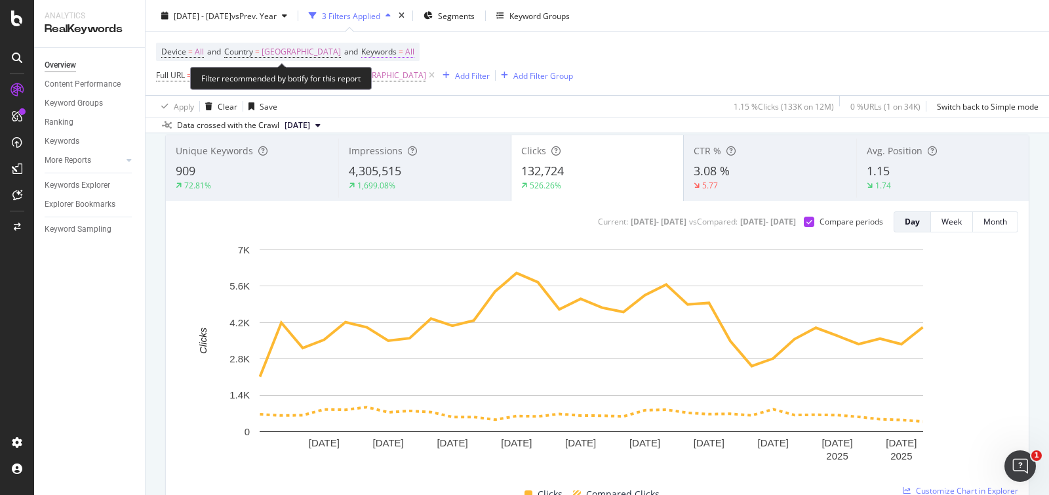
click at [405, 56] on span "All" at bounding box center [409, 52] width 9 height 18
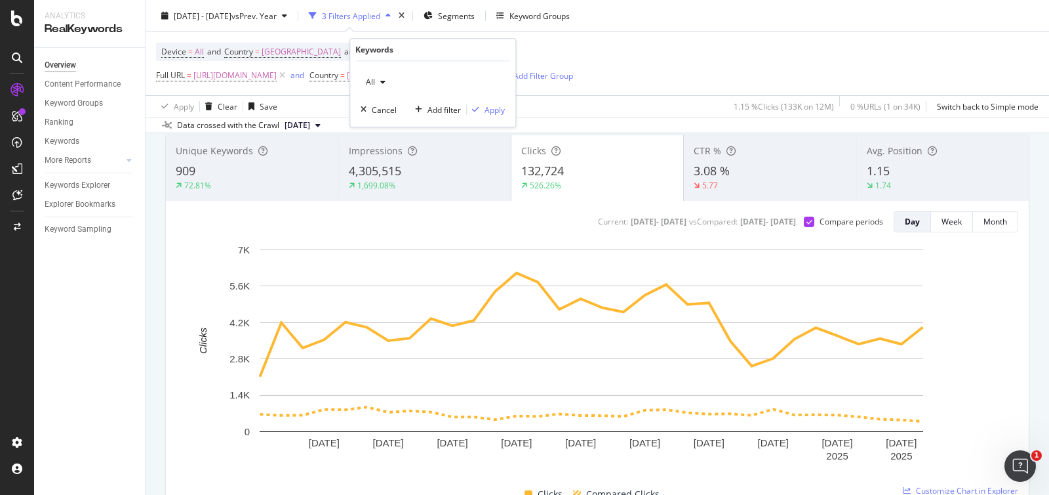
click at [382, 86] on div "All" at bounding box center [376, 82] width 30 height 20
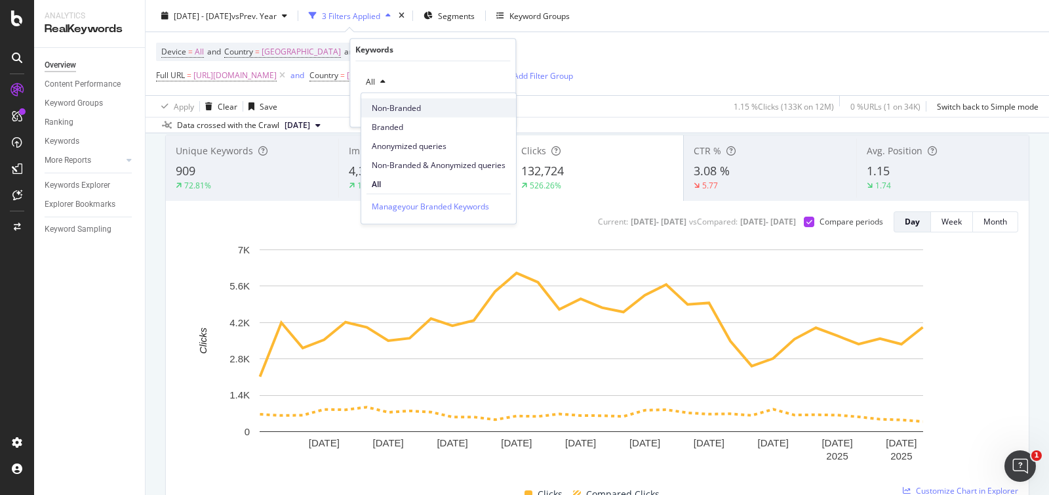
click at [391, 108] on span "Non-Branded" at bounding box center [439, 108] width 134 height 12
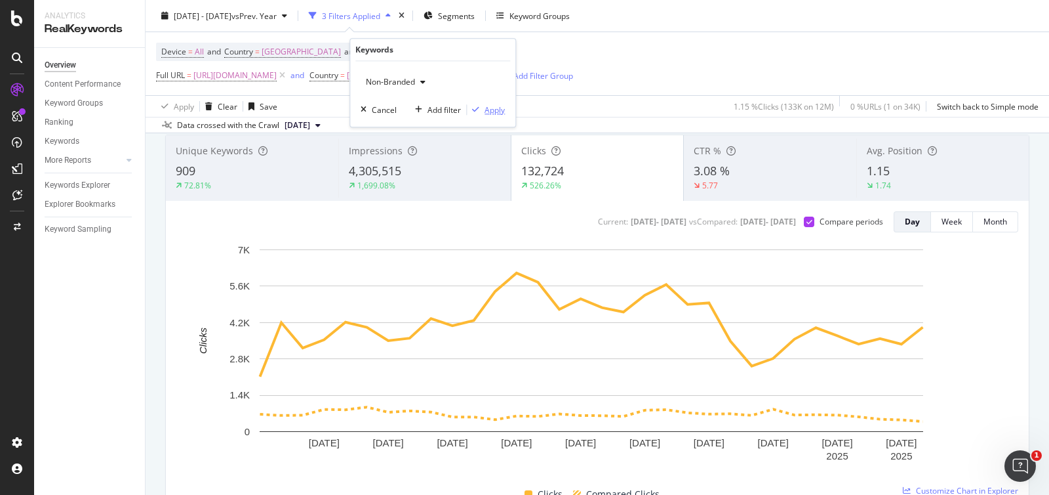
click at [503, 106] on div "Apply" at bounding box center [495, 109] width 20 height 11
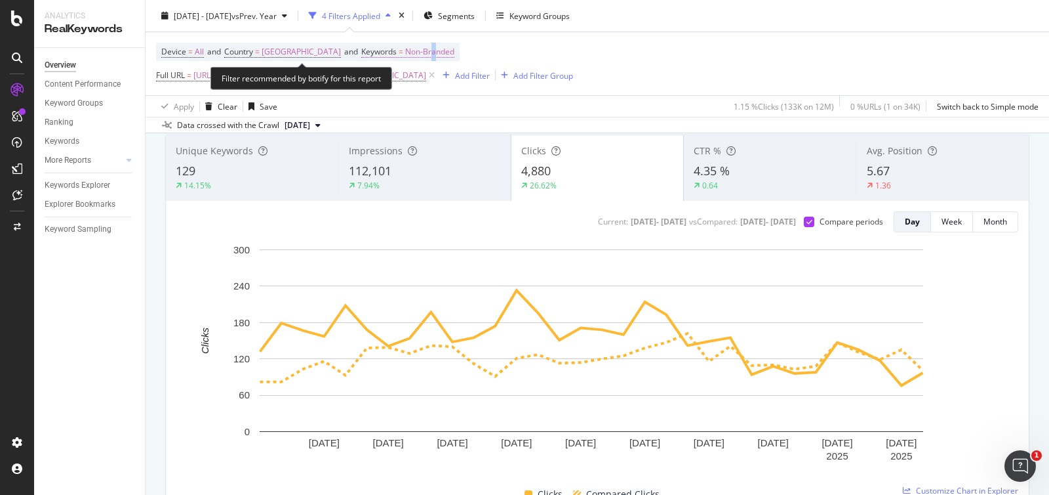
click at [423, 58] on span "Non-Branded" at bounding box center [429, 52] width 49 height 18
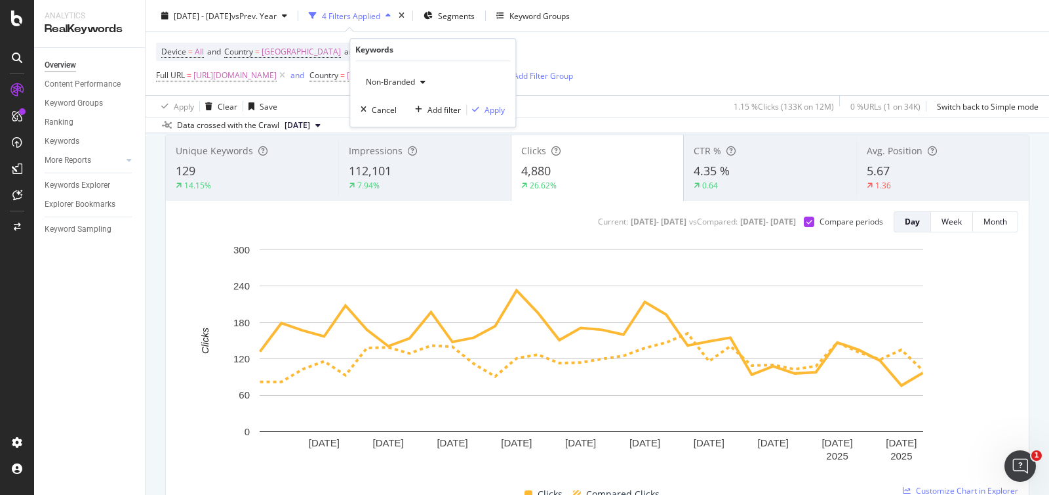
click at [403, 79] on span "Non-Branded" at bounding box center [388, 81] width 54 height 11
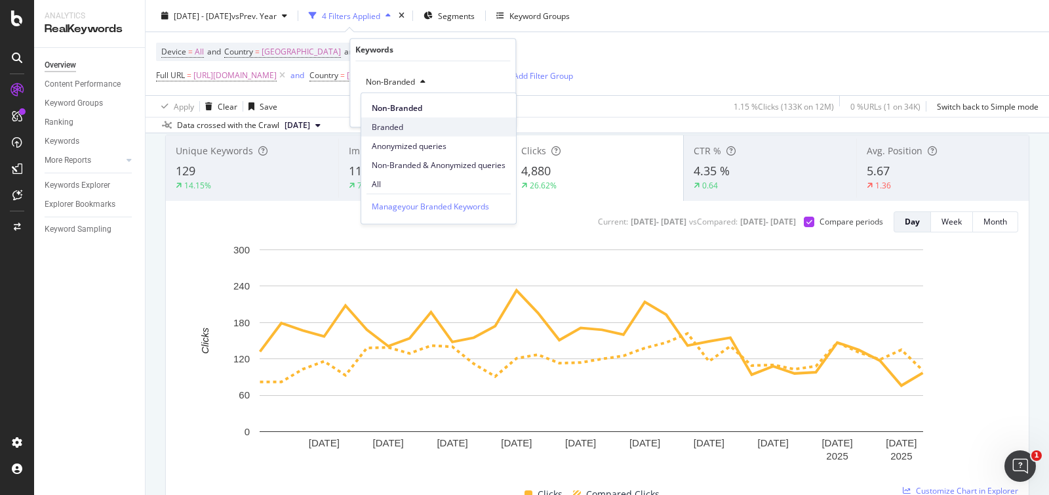
click at [396, 132] on span "Branded" at bounding box center [439, 127] width 134 height 12
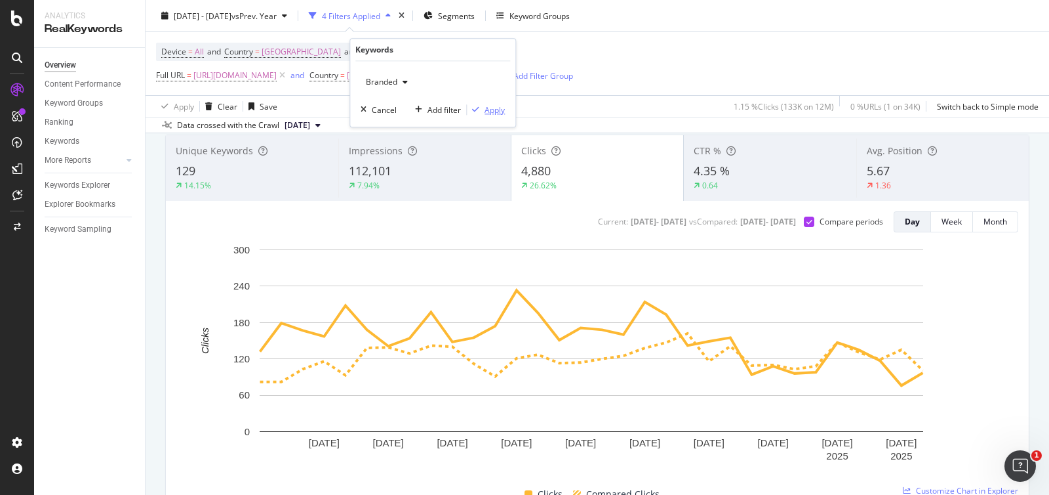
click at [505, 110] on div "Branded Cancel Add filter Apply" at bounding box center [432, 94] width 165 height 66
click at [485, 108] on div "Apply" at bounding box center [495, 109] width 20 height 11
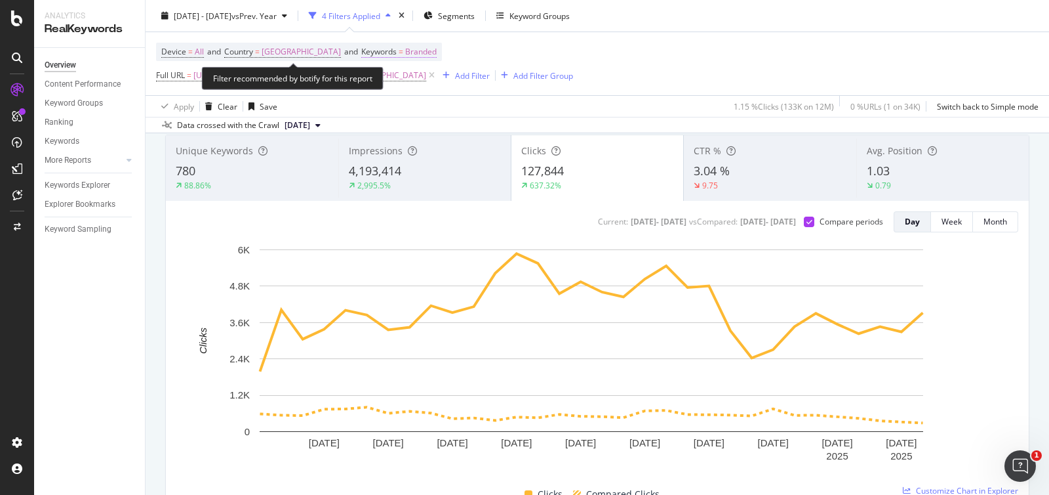
click at [407, 54] on span "Branded" at bounding box center [420, 52] width 31 height 18
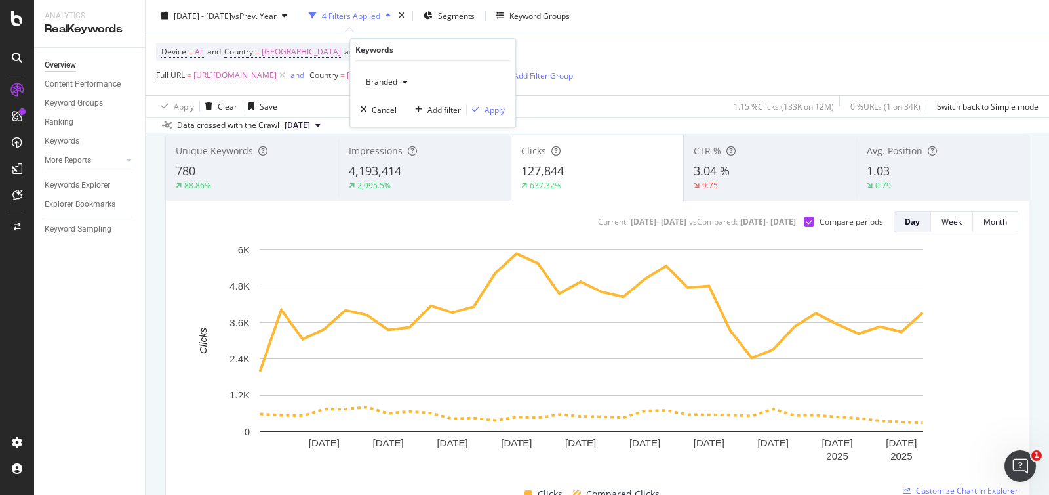
click at [402, 76] on div "Branded" at bounding box center [387, 82] width 52 height 20
click at [390, 182] on span "All" at bounding box center [439, 184] width 134 height 12
click at [485, 111] on div "Apply" at bounding box center [495, 109] width 20 height 11
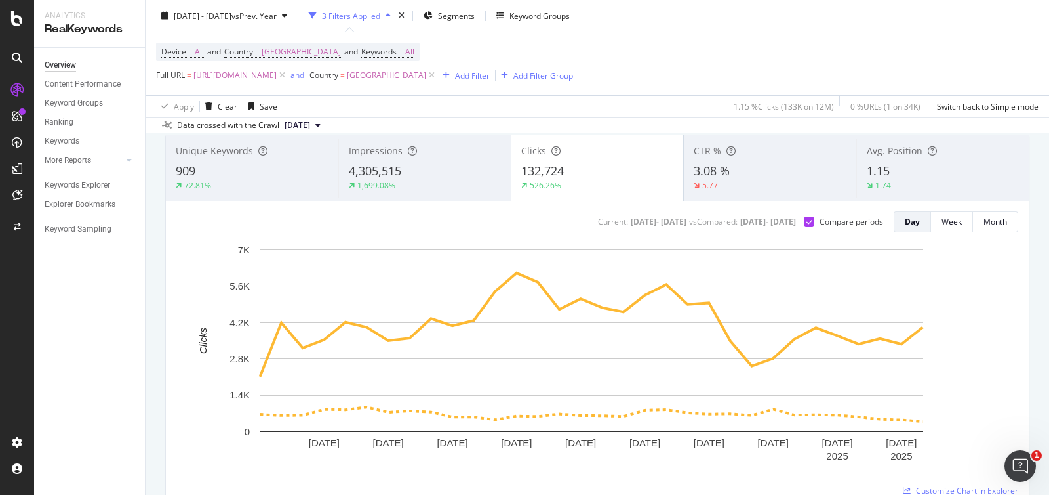
scroll to position [2134, 0]
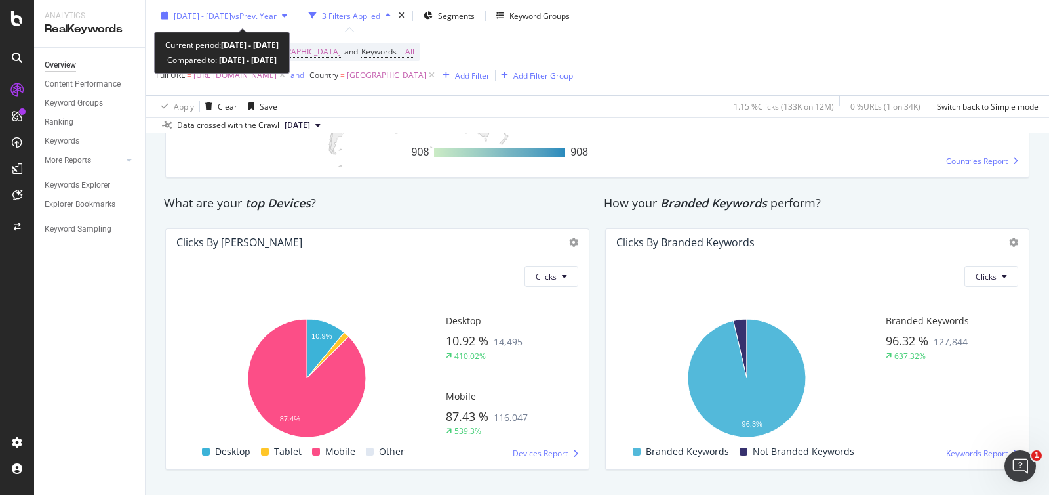
click at [277, 17] on span "vs Prev. Year" at bounding box center [254, 15] width 45 height 11
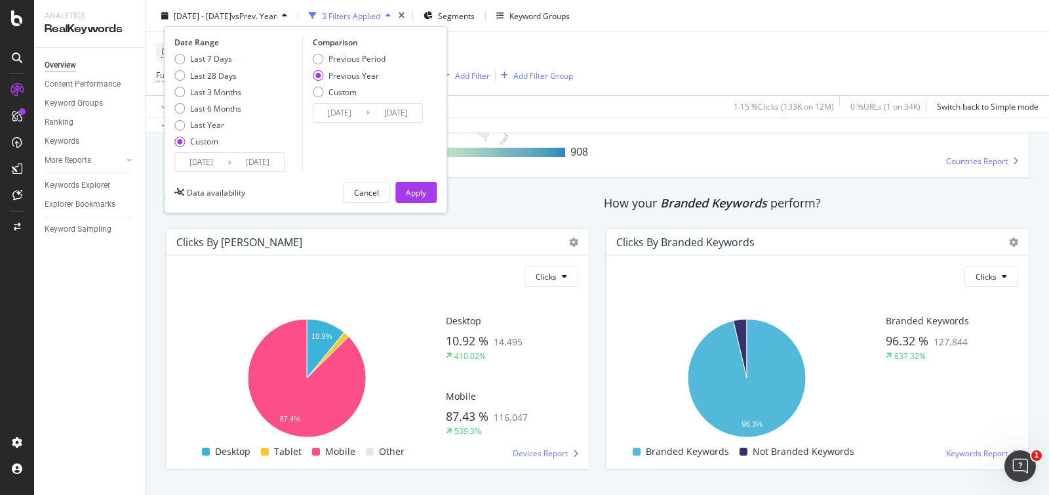
click at [197, 163] on input "[DATE]" at bounding box center [201, 162] width 52 height 18
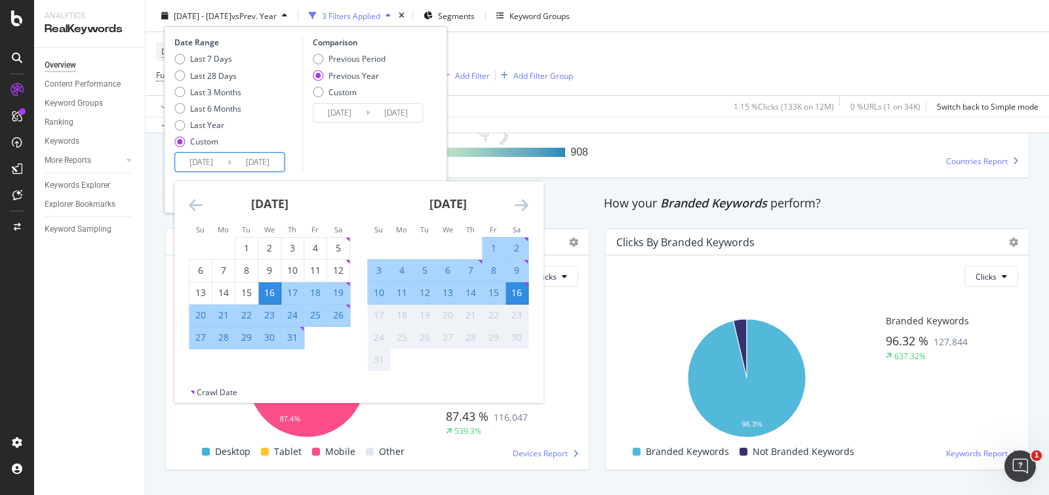
click at [287, 205] on strong "[DATE]" at bounding box center [269, 203] width 37 height 16
click at [180, 122] on div "Last Year" at bounding box center [179, 124] width 10 height 10
type input "[DATE]"
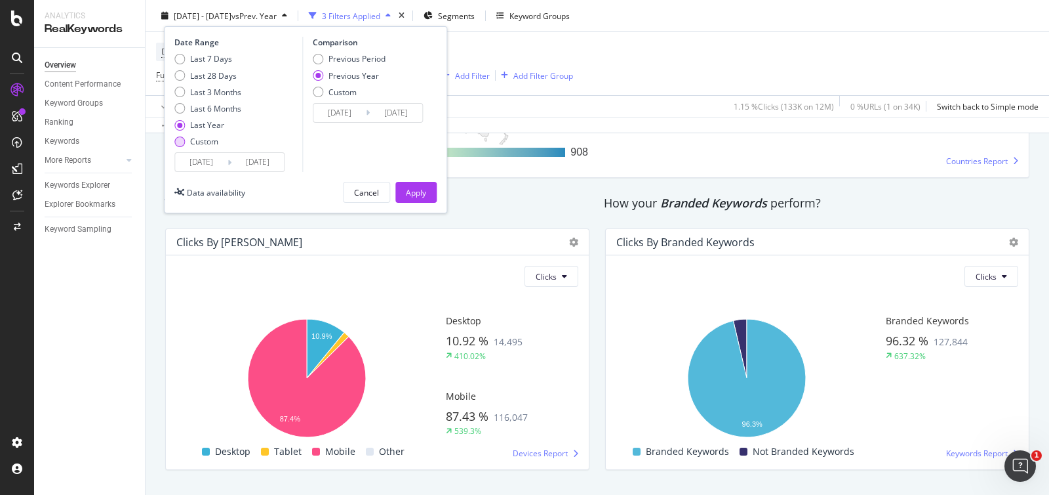
click at [190, 142] on div "Custom" at bounding box center [207, 141] width 67 height 11
type input "[DATE]"
click at [200, 155] on input "[DATE]" at bounding box center [201, 162] width 52 height 18
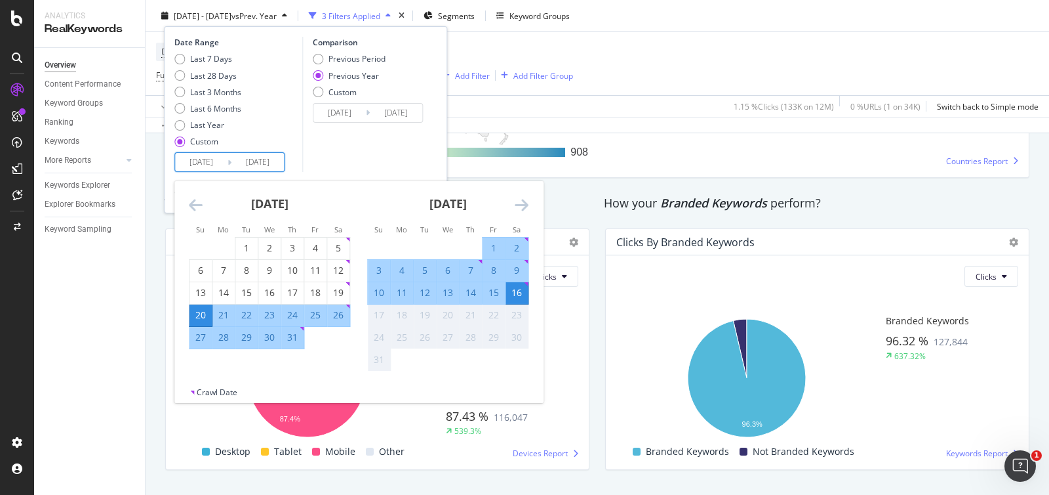
click at [195, 203] on icon "Move backward to switch to the previous month." at bounding box center [196, 205] width 14 height 16
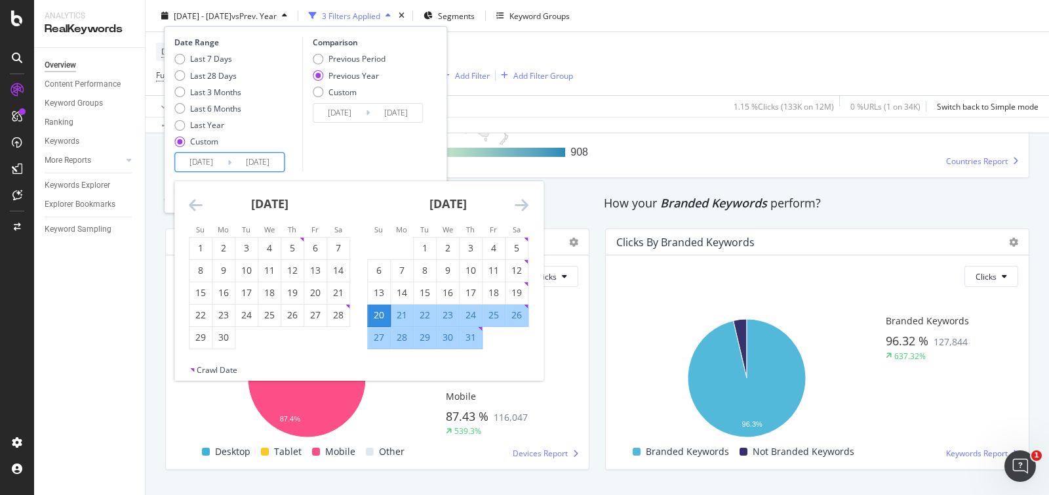
click at [195, 203] on icon "Move backward to switch to the previous month." at bounding box center [196, 205] width 14 height 16
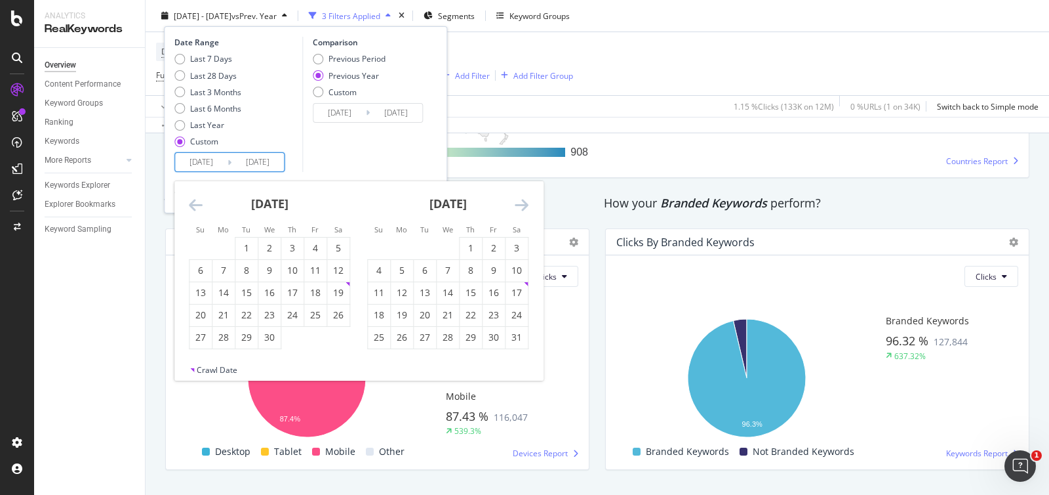
click at [195, 203] on icon "Move backward to switch to the previous month." at bounding box center [196, 205] width 14 height 16
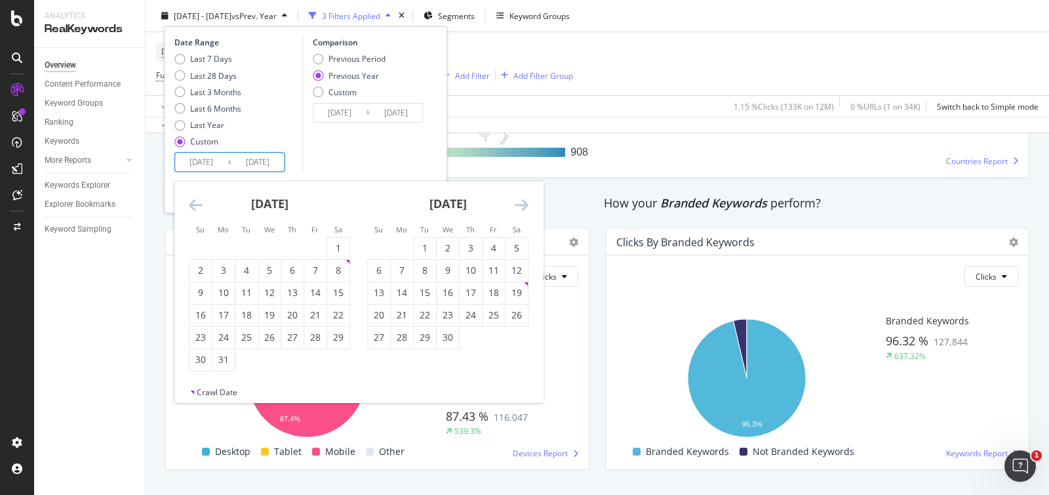
click at [195, 203] on icon "Move backward to switch to the previous month." at bounding box center [196, 205] width 14 height 16
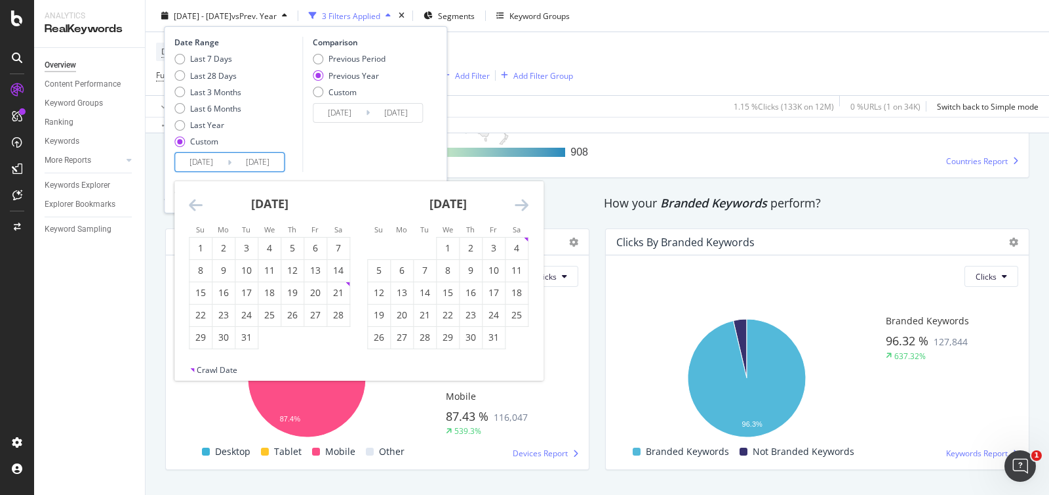
click at [195, 203] on icon "Move backward to switch to the previous month." at bounding box center [196, 205] width 14 height 16
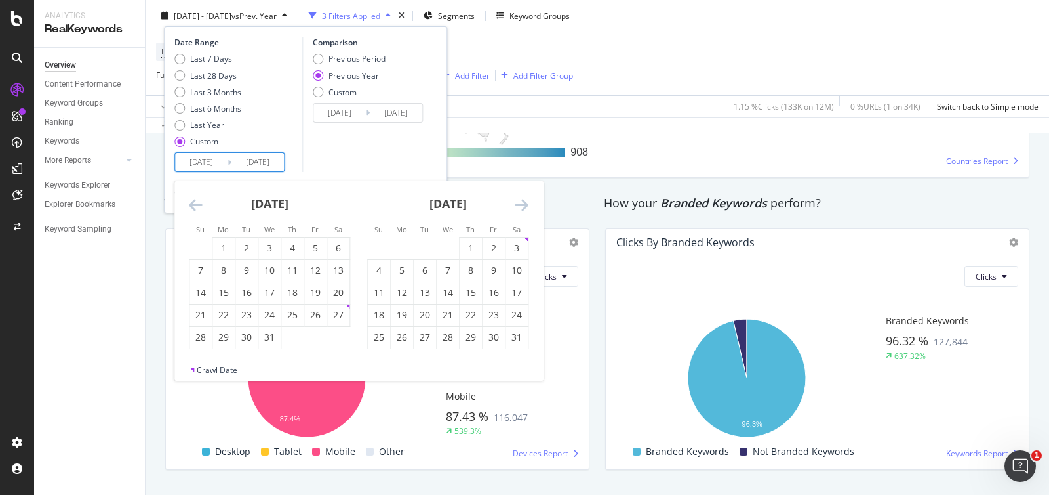
click at [195, 203] on icon "Move backward to switch to the previous month." at bounding box center [196, 205] width 14 height 16
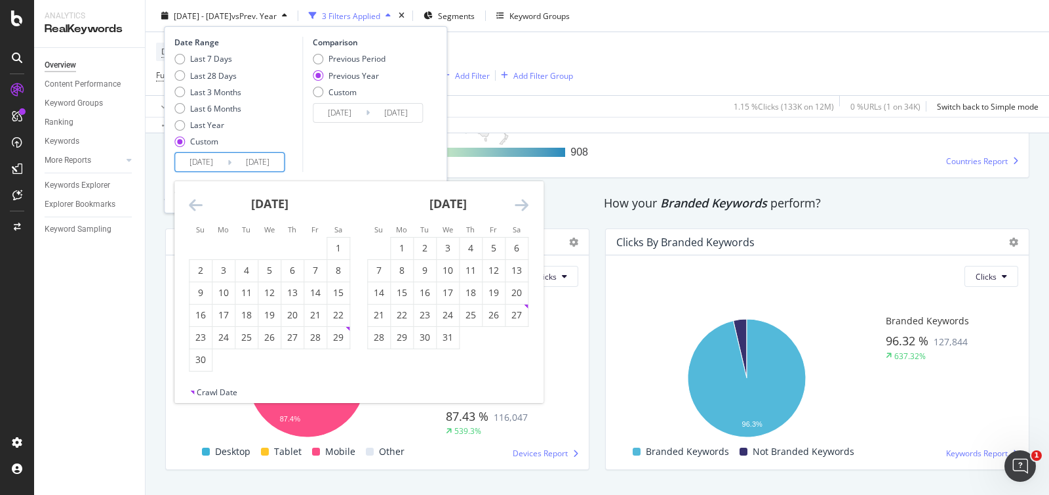
click at [516, 202] on icon "Move forward to switch to the next month." at bounding box center [522, 205] width 14 height 16
click at [246, 295] on div "16" at bounding box center [246, 292] width 22 height 13
type input "[DATE]"
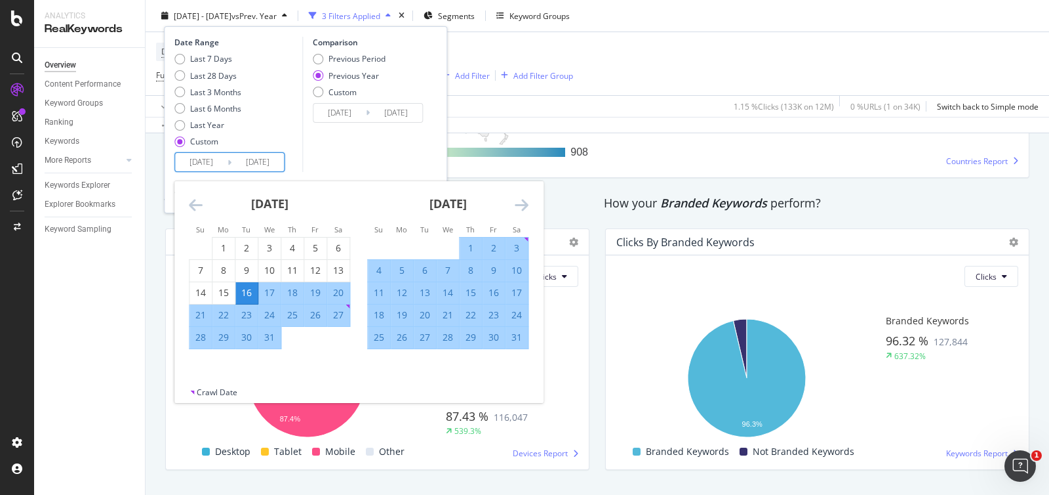
click at [493, 293] on div "16" at bounding box center [494, 292] width 22 height 13
type input "[DATE]"
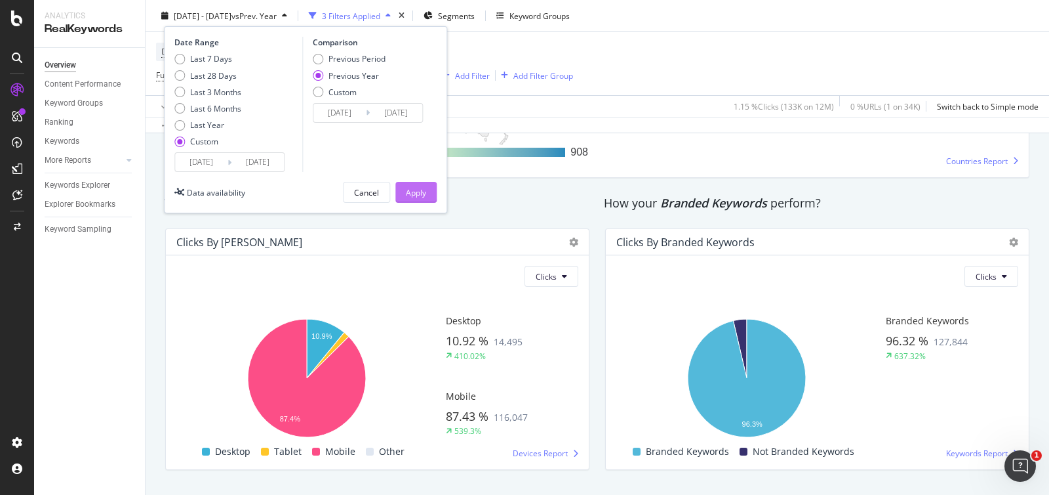
click at [420, 195] on div "Apply" at bounding box center [416, 191] width 20 height 11
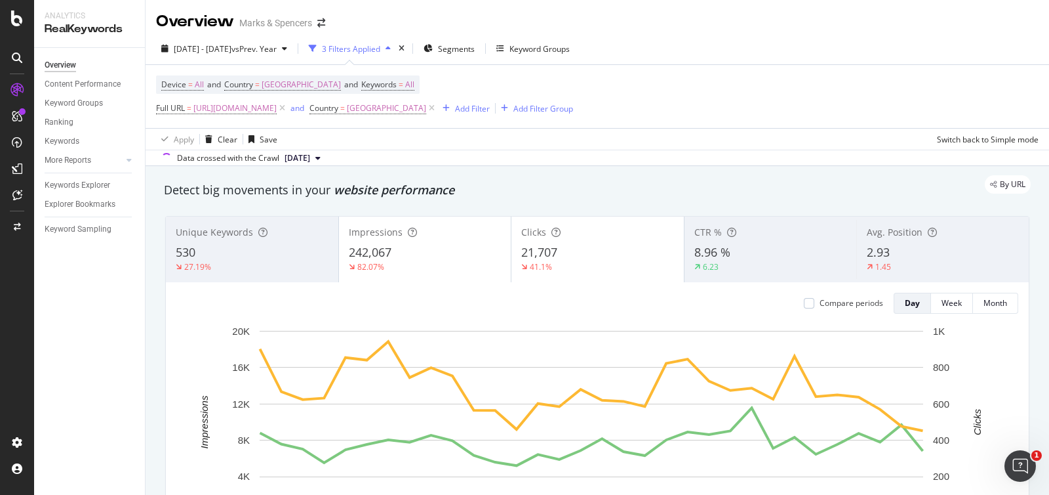
scroll to position [2168, 0]
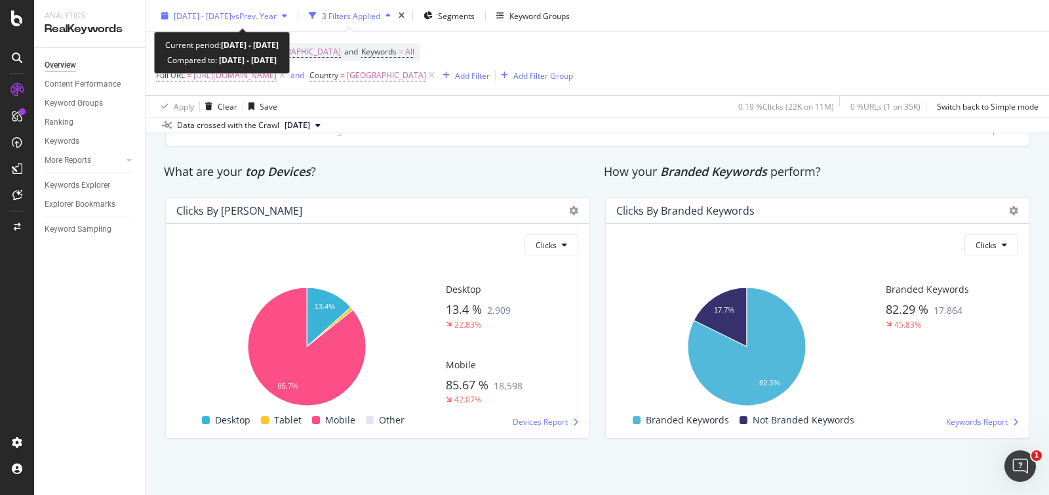
click at [163, 24] on div "[DATE] - [DATE] vs Prev. Year" at bounding box center [224, 16] width 136 height 20
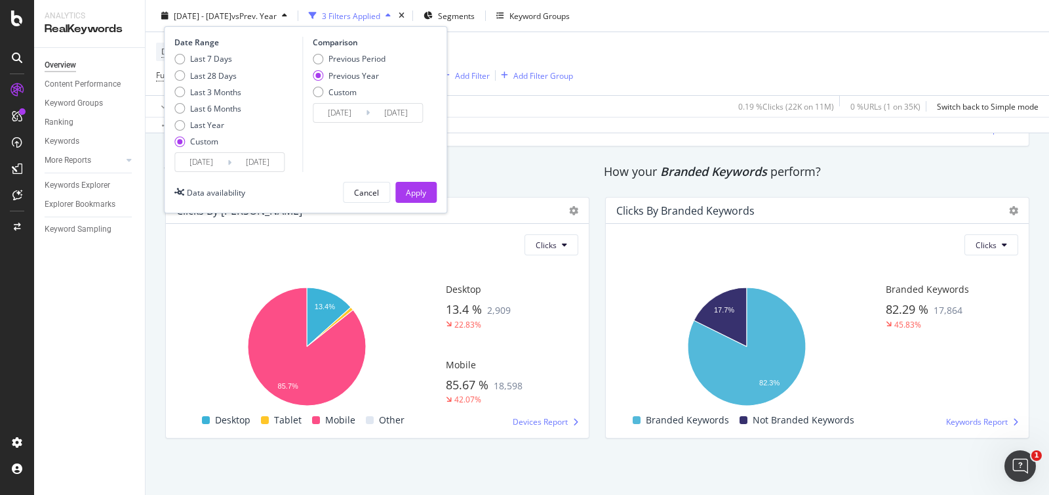
click at [199, 154] on input "[DATE]" at bounding box center [201, 162] width 52 height 18
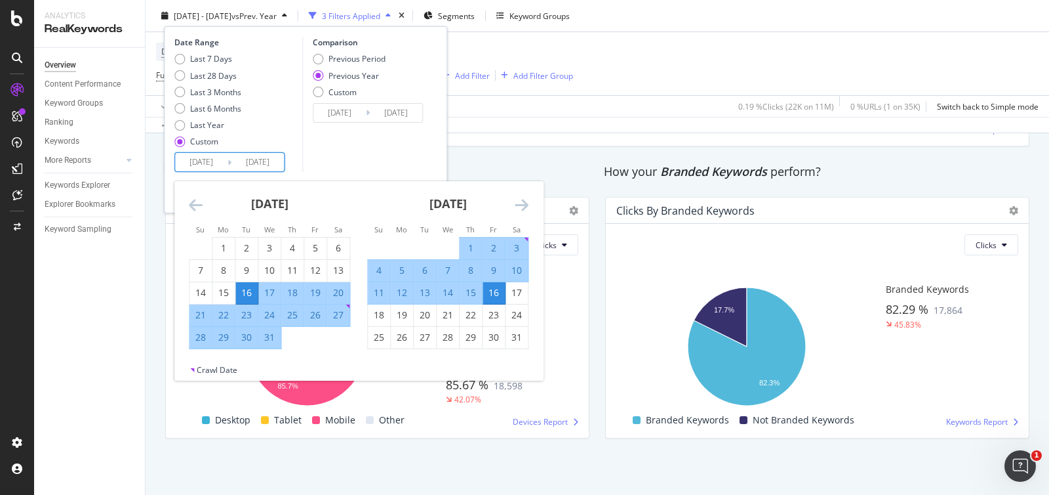
click at [524, 208] on icon "Move forward to switch to the next month." at bounding box center [522, 205] width 14 height 16
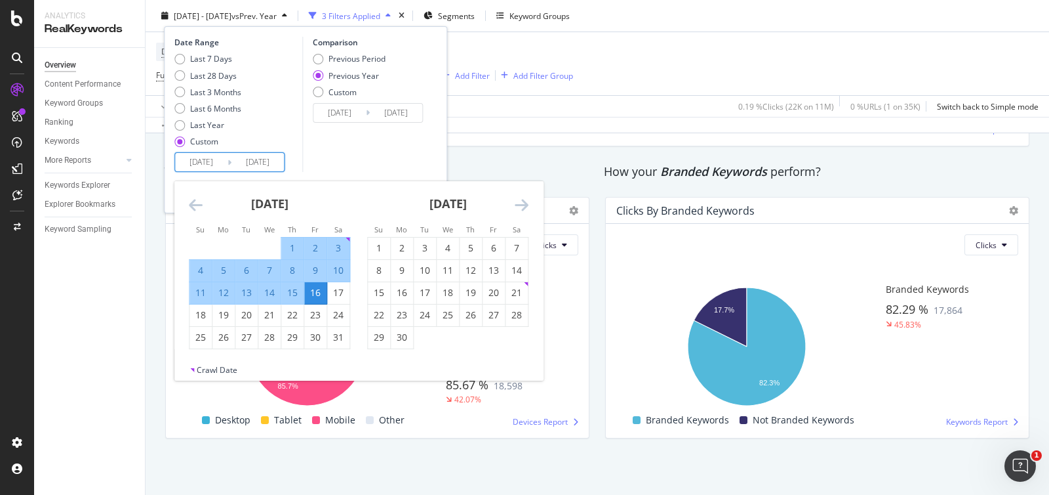
click at [524, 208] on icon "Move forward to switch to the next month." at bounding box center [522, 205] width 14 height 16
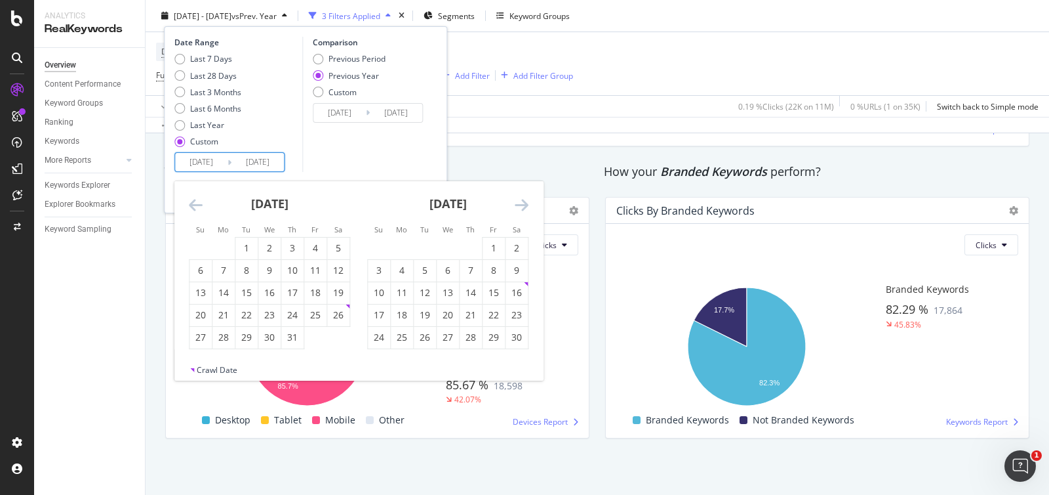
click at [524, 208] on icon "Move forward to switch to the next month." at bounding box center [522, 205] width 14 height 16
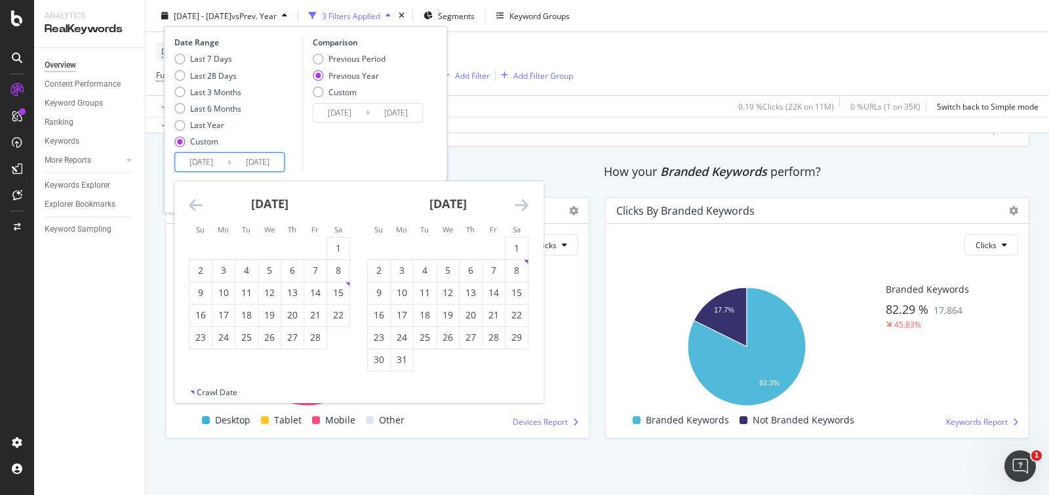
click at [524, 208] on icon "Move forward to switch to the next month." at bounding box center [522, 205] width 14 height 16
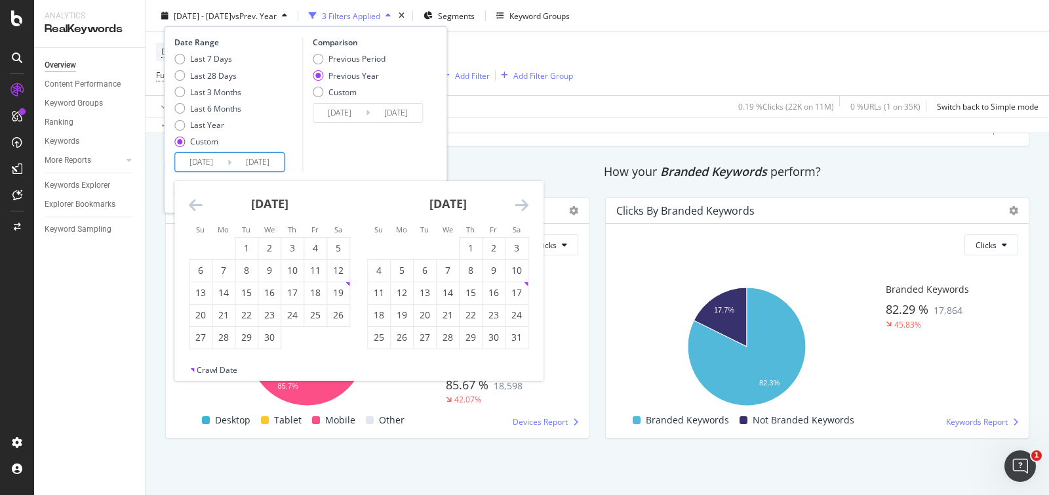
click at [524, 208] on icon "Move forward to switch to the next month." at bounding box center [522, 205] width 14 height 16
click at [523, 208] on icon "Move forward to switch to the next month." at bounding box center [522, 205] width 14 height 16
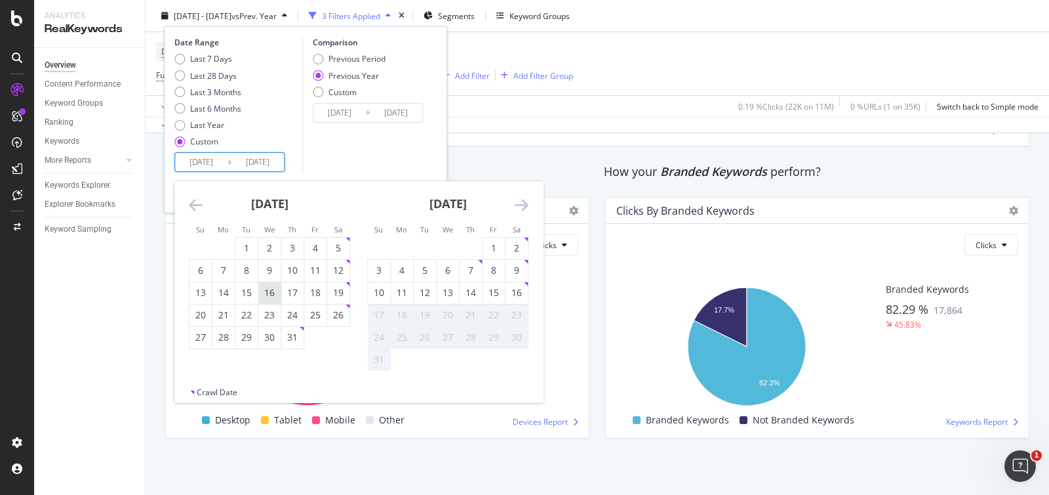
click at [271, 298] on div "16" at bounding box center [269, 292] width 22 height 13
type input "[DATE]"
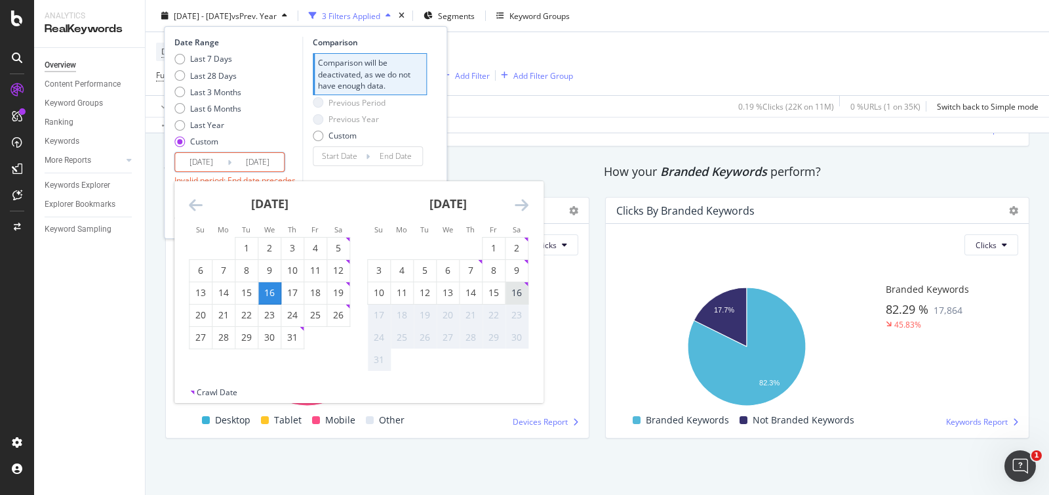
click at [518, 300] on div "16" at bounding box center [517, 293] width 22 height 22
type input "[DATE]"
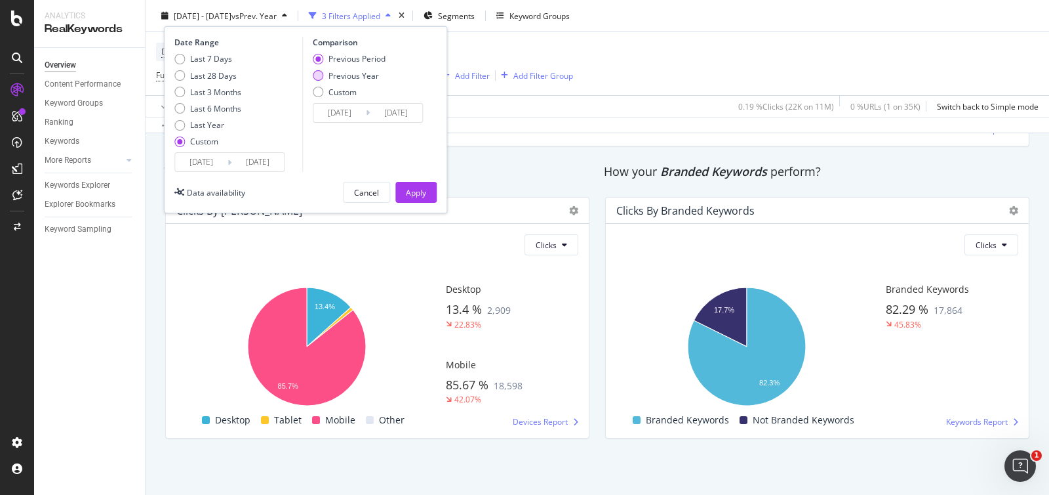
click at [364, 70] on div "Previous Year" at bounding box center [354, 75] width 50 height 11
type input "[DATE]"
click at [416, 197] on div "Apply" at bounding box center [416, 192] width 20 height 20
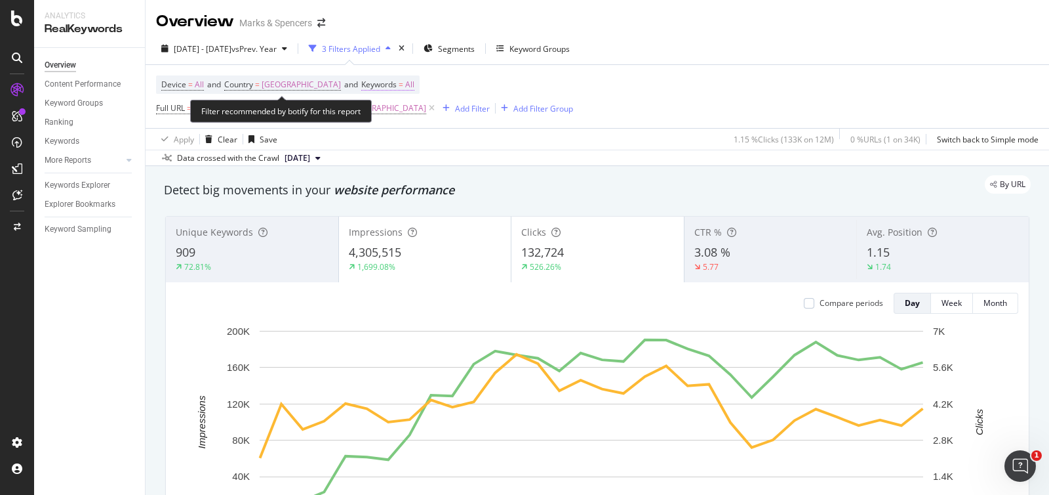
click at [405, 83] on span "All" at bounding box center [409, 84] width 9 height 18
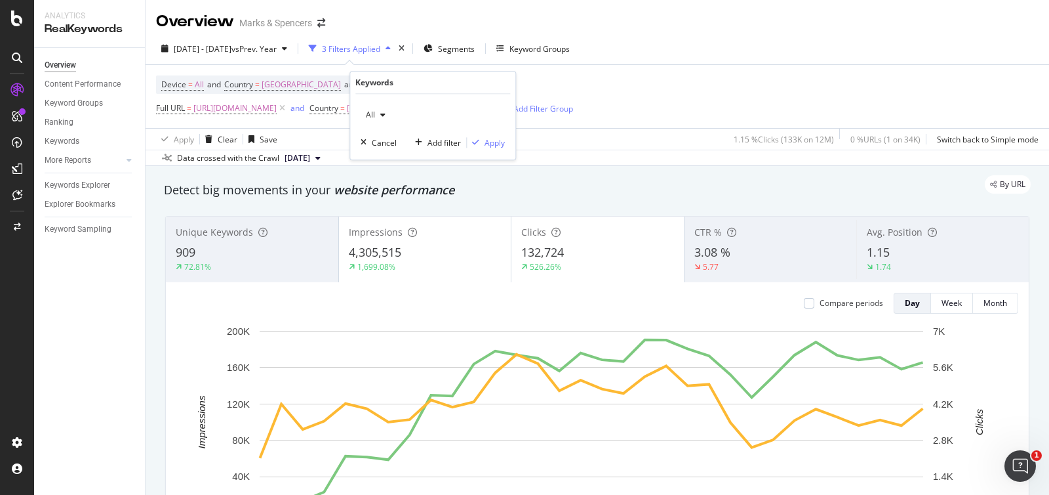
click at [380, 113] on icon "button" at bounding box center [382, 115] width 5 height 8
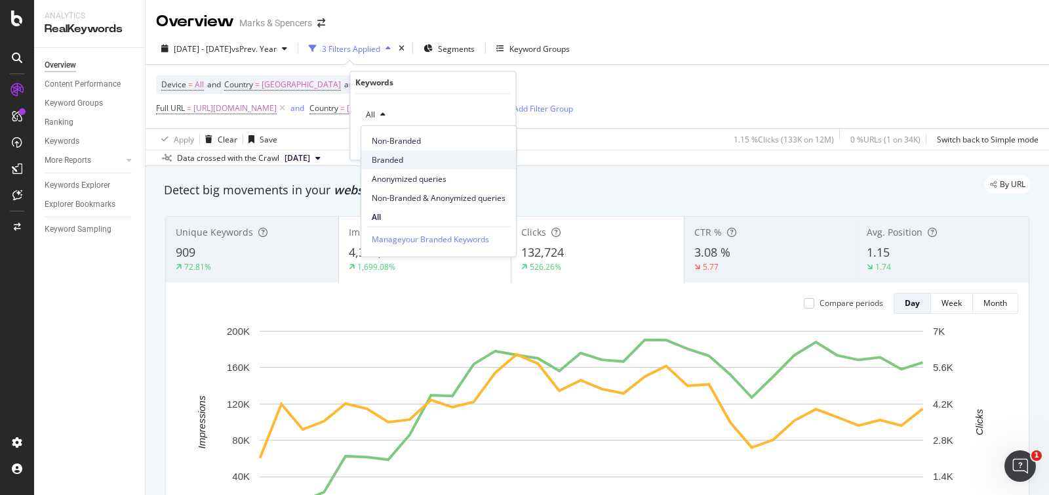
click at [384, 159] on span "Branded" at bounding box center [439, 159] width 134 height 12
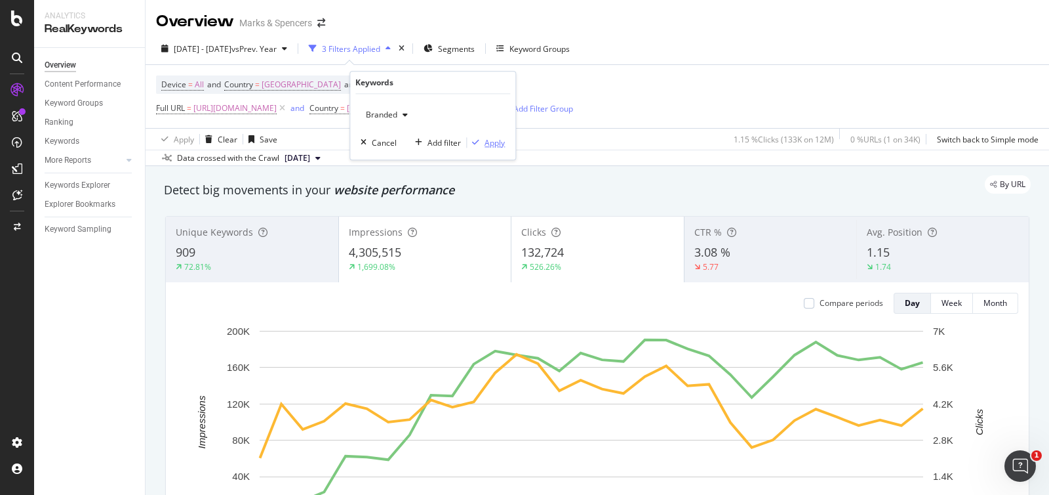
click at [500, 145] on div "Apply" at bounding box center [495, 142] width 20 height 11
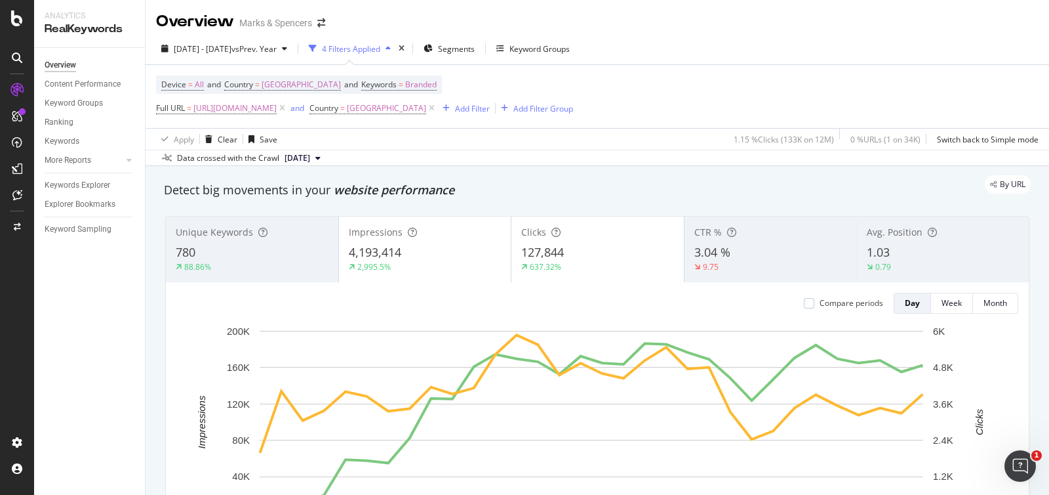
click at [453, 254] on div "4,193,414" at bounding box center [425, 252] width 153 height 17
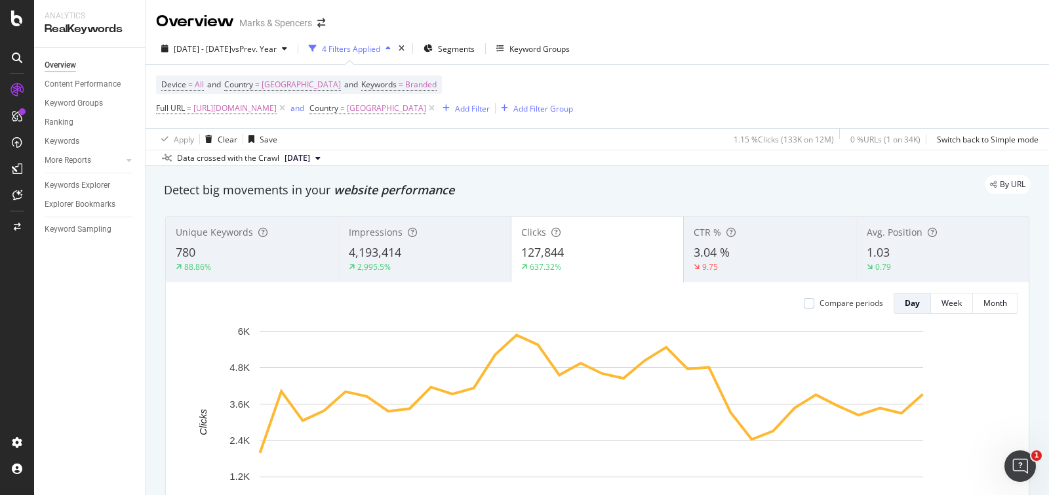
click at [447, 267] on div "2,995.5%" at bounding box center [425, 267] width 152 height 12
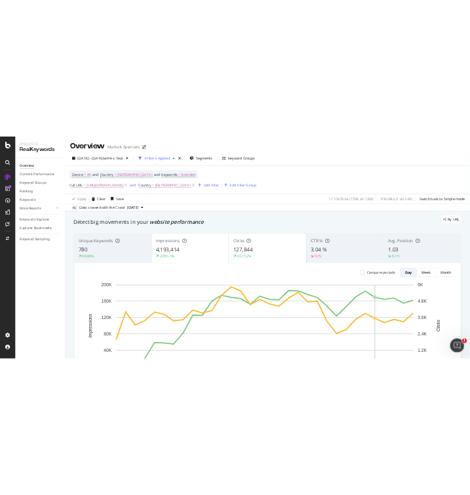
scroll to position [81, 0]
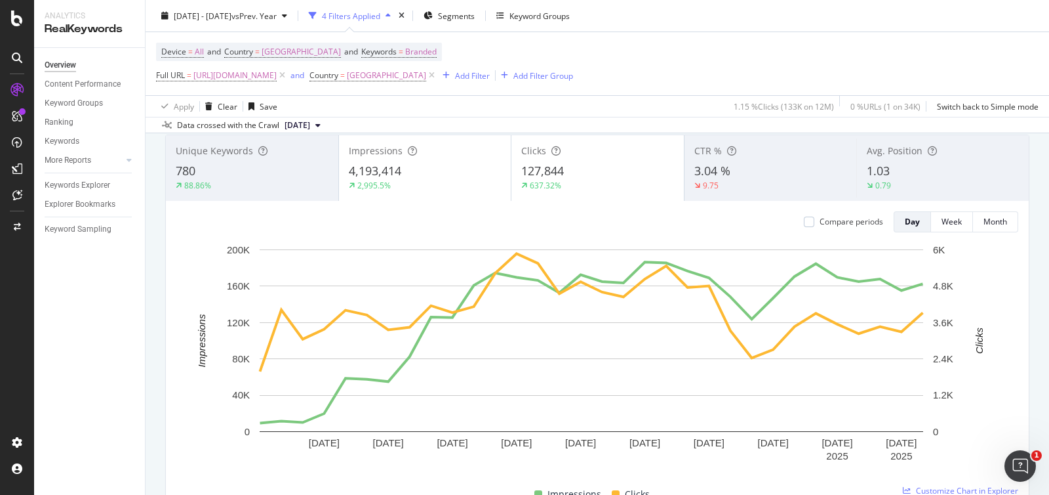
click at [461, 189] on div "2,995.5%" at bounding box center [425, 186] width 153 height 12
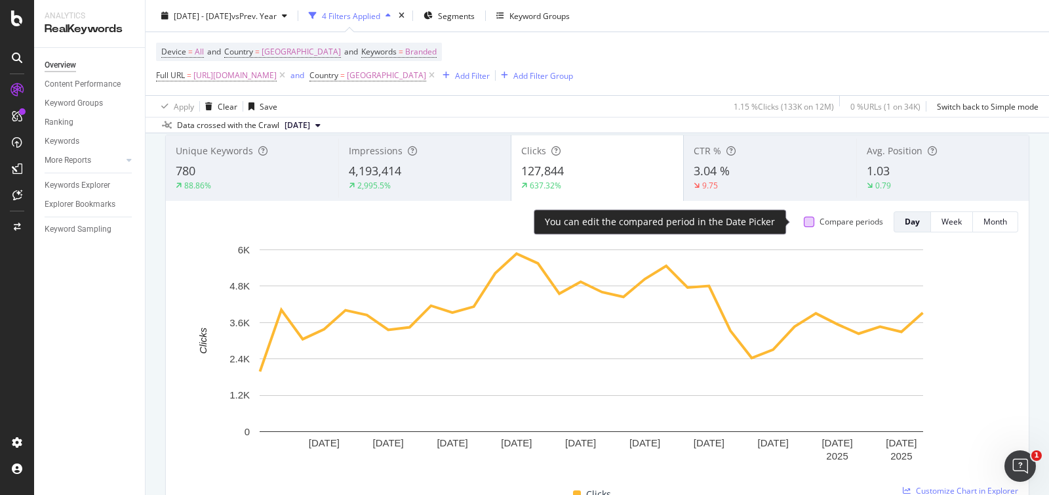
click at [804, 223] on div at bounding box center [809, 221] width 10 height 10
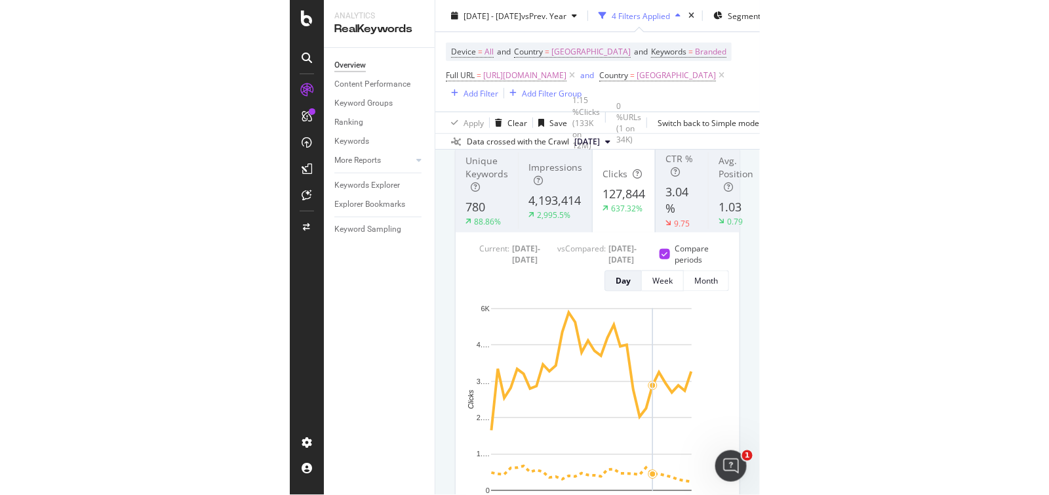
scroll to position [407, 0]
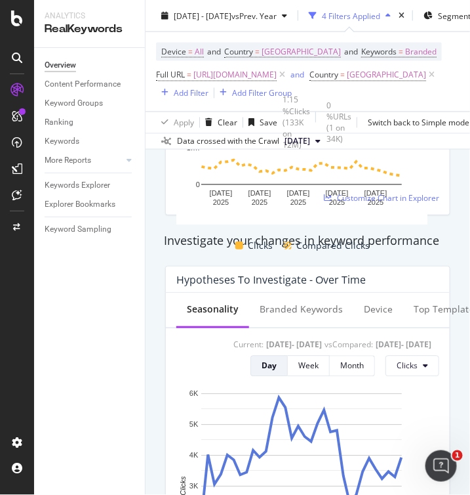
click at [85, 363] on div "Overview Content Performance Keyword Groups Ranking Keywords More Reports Count…" at bounding box center [89, 271] width 111 height 447
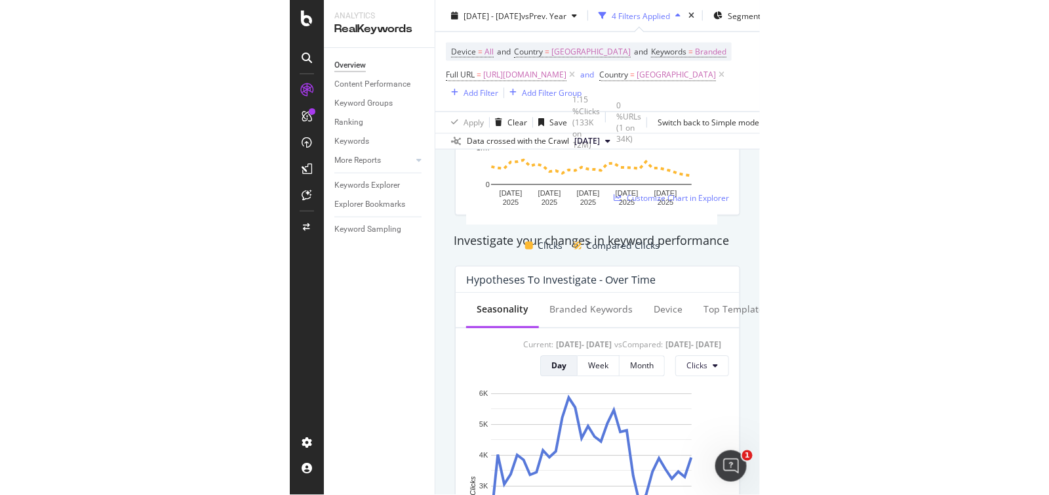
scroll to position [314, 0]
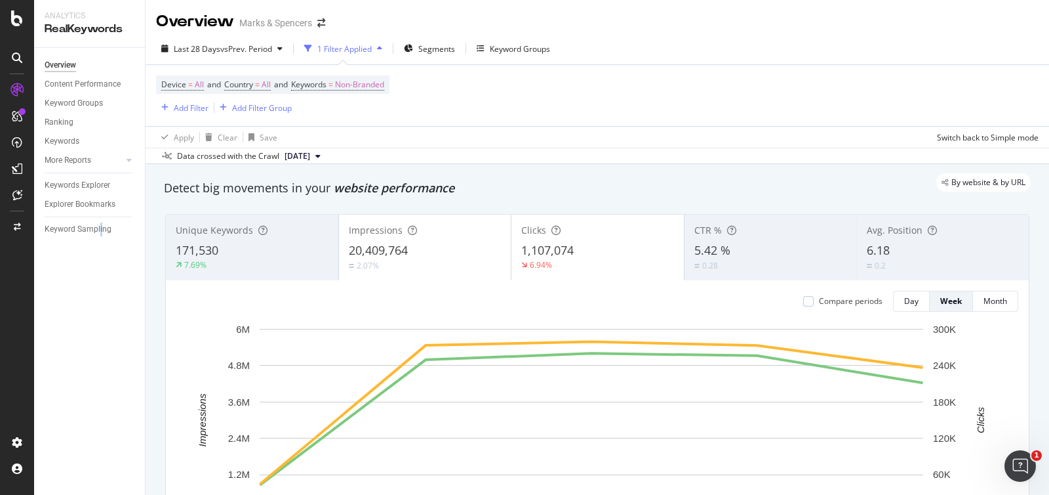
drag, startPoint x: 996, startPoint y: 3, endPoint x: 101, endPoint y: 315, distance: 947.9
click at [101, 326] on div "Overview Content Performance Keyword Groups Ranking Keywords More Reports Count…" at bounding box center [89, 271] width 111 height 447
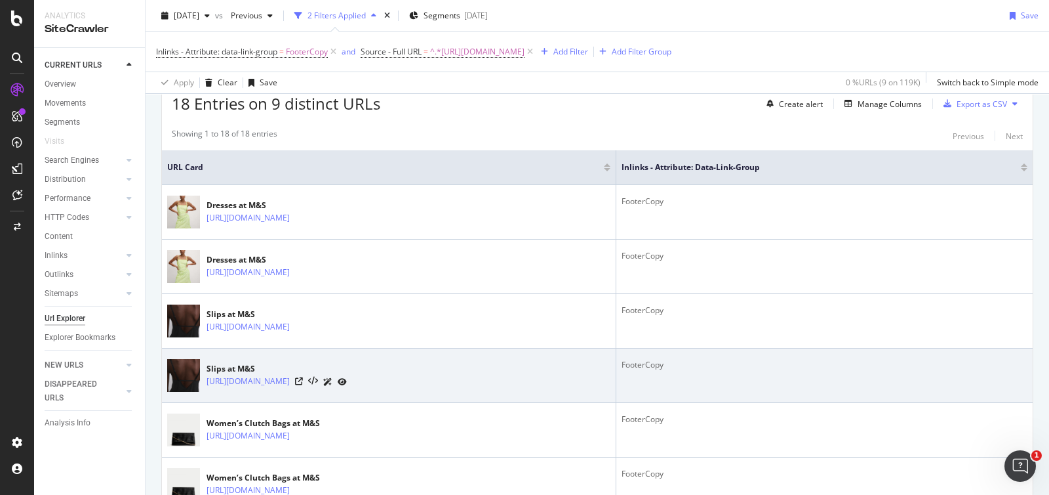
scroll to position [81, 0]
